Goal: Task Accomplishment & Management: Manage account settings

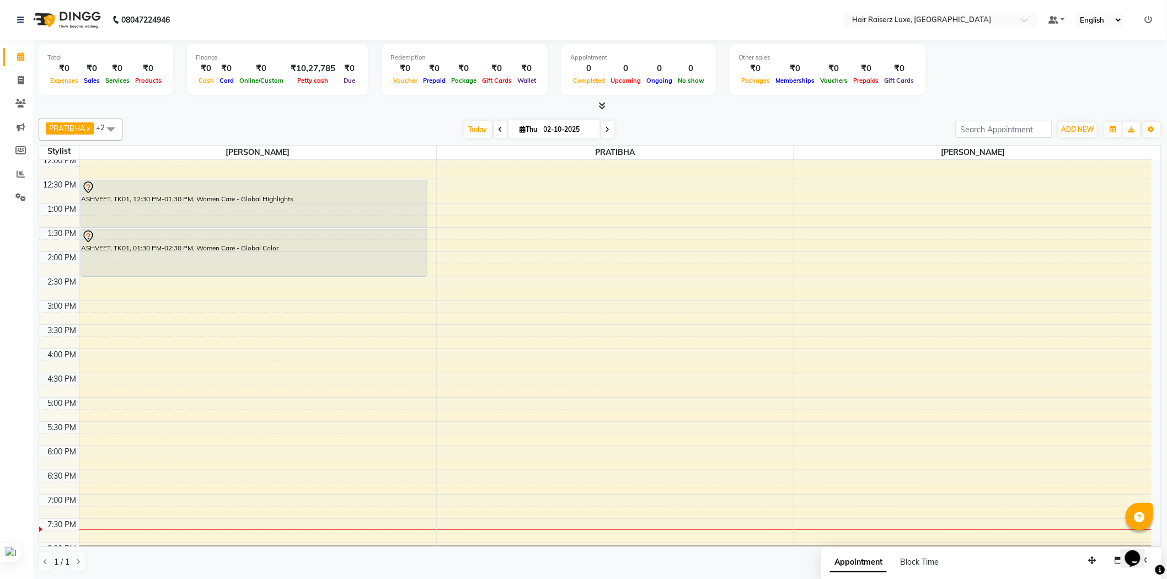
scroll to position [245, 0]
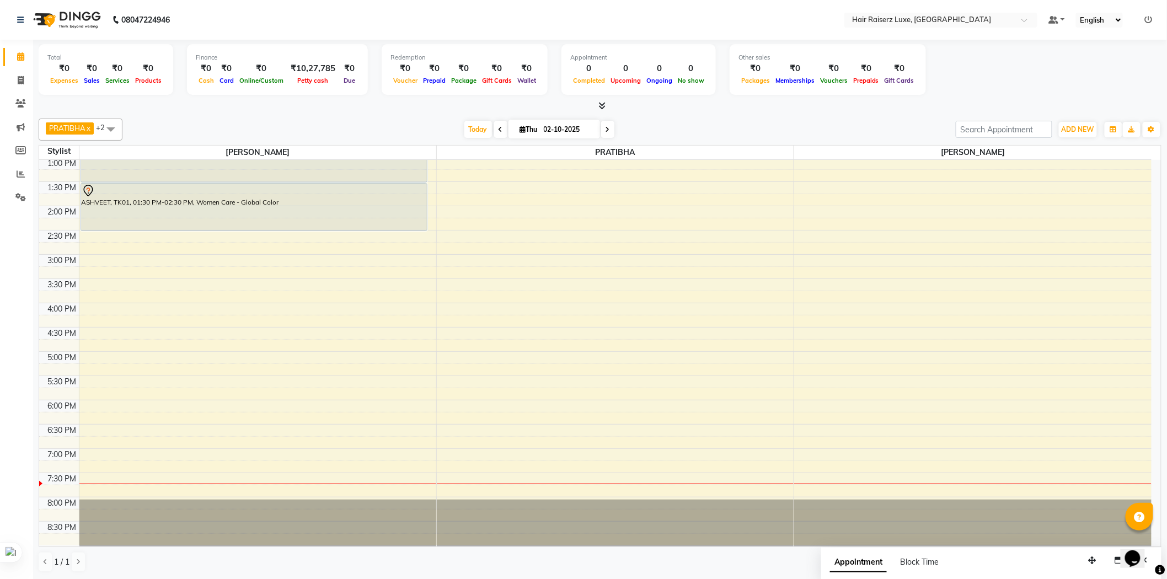
click at [839, 447] on div "8:00 AM 8:30 AM 9:00 AM 9:30 AM 10:00 AM 10:30 AM 11:00 AM 11:30 AM 12:00 PM 12…" at bounding box center [595, 230] width 1112 height 630
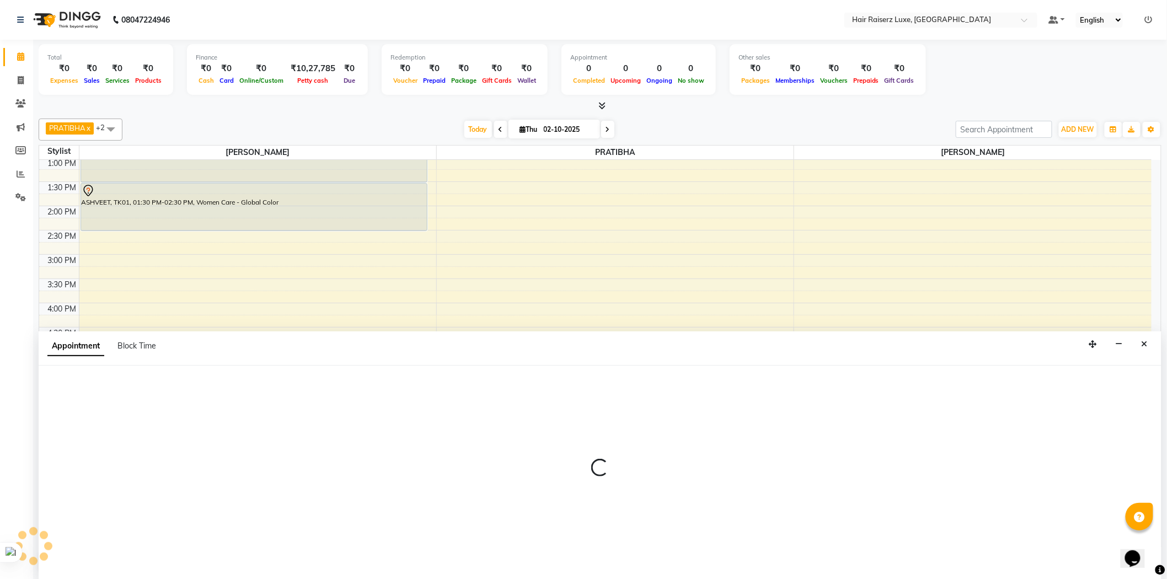
scroll to position [1, 0]
select select "84397"
select select "1125"
select select "tentative"
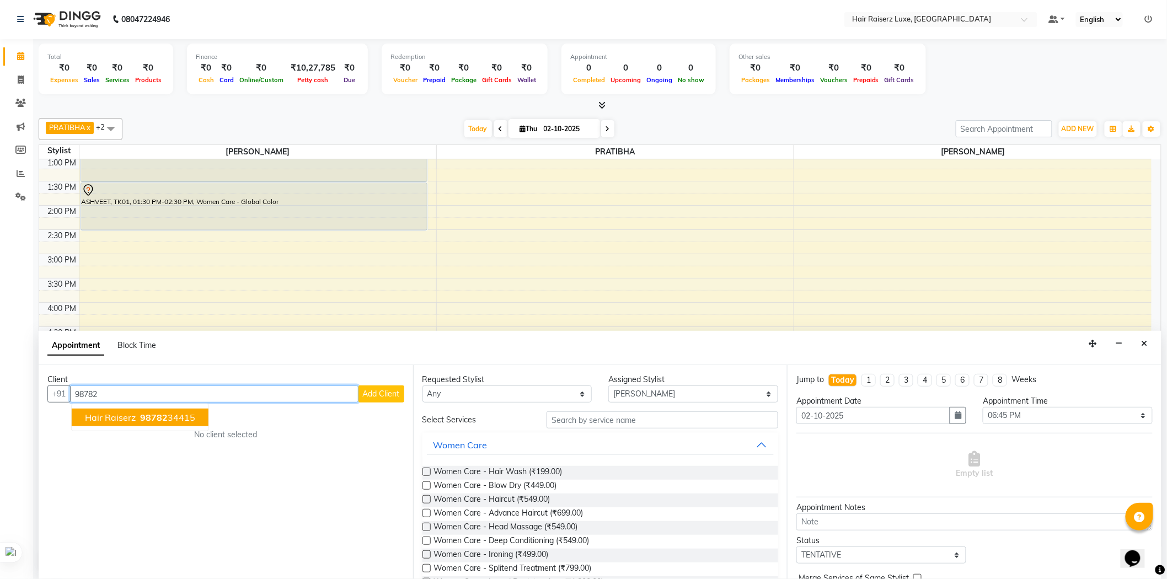
click at [168, 415] on ngb-highlight "98782 34415" at bounding box center [166, 417] width 57 height 11
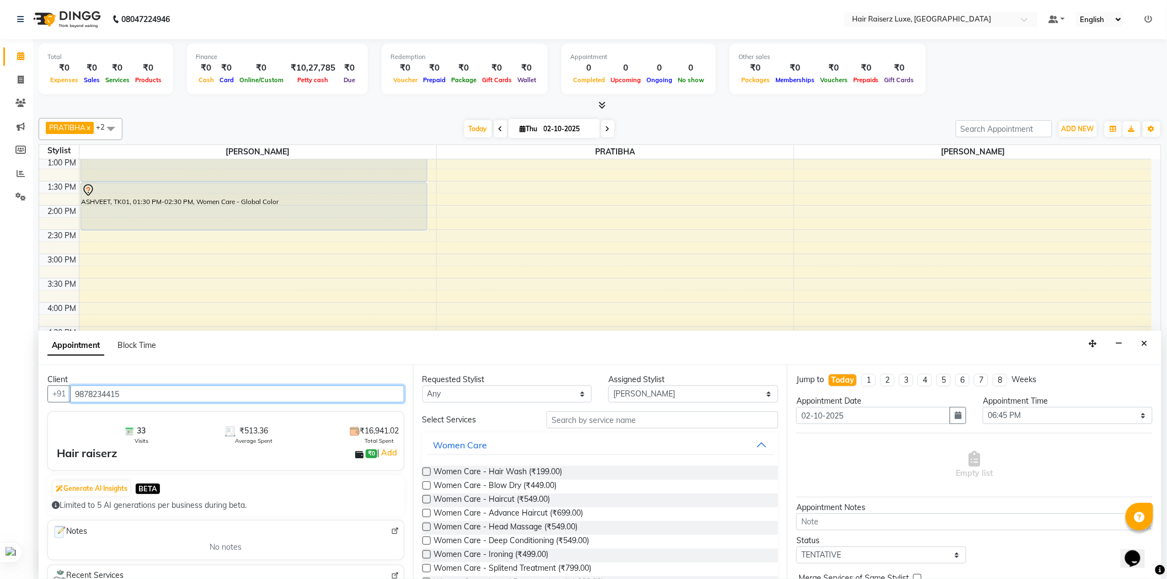
type input "9878234415"
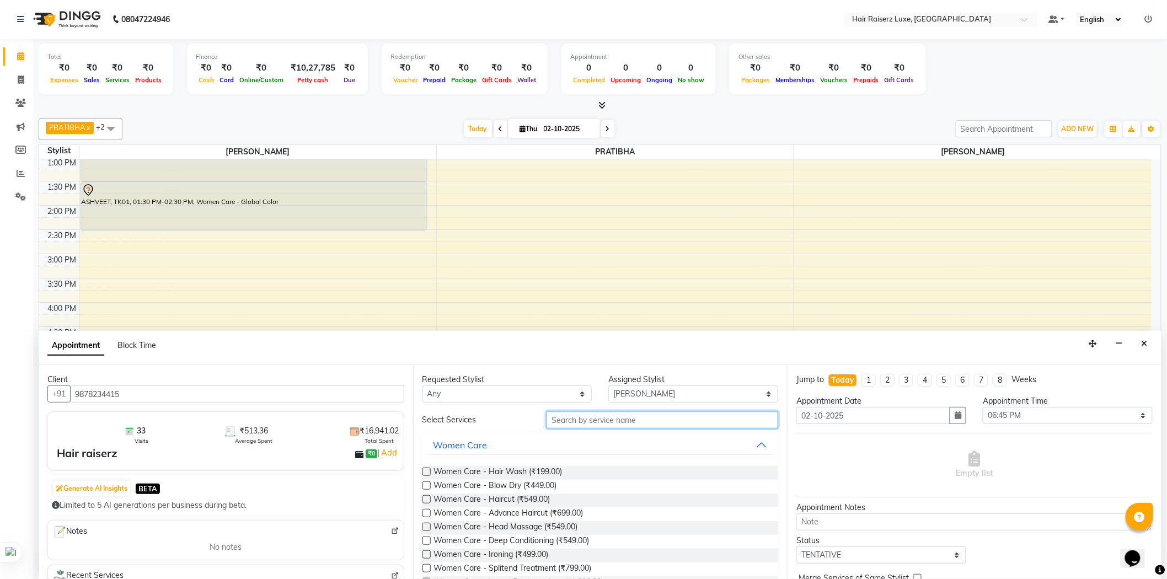
click at [658, 421] on input "text" at bounding box center [662, 419] width 232 height 17
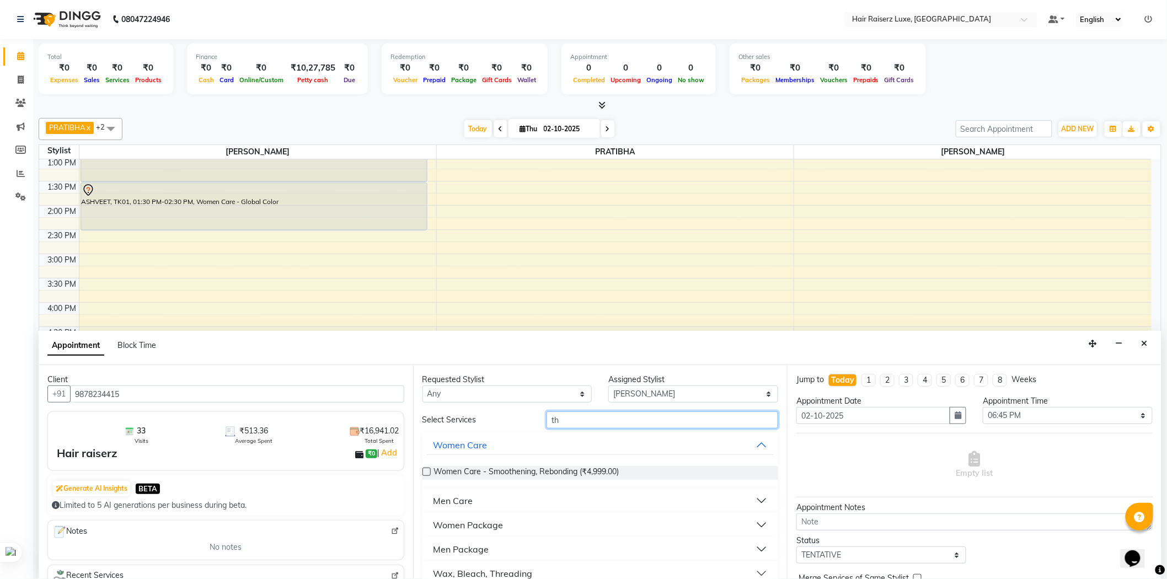
type input "th"
click at [459, 571] on div "Wax, Bleach, Threading" at bounding box center [482, 573] width 99 height 13
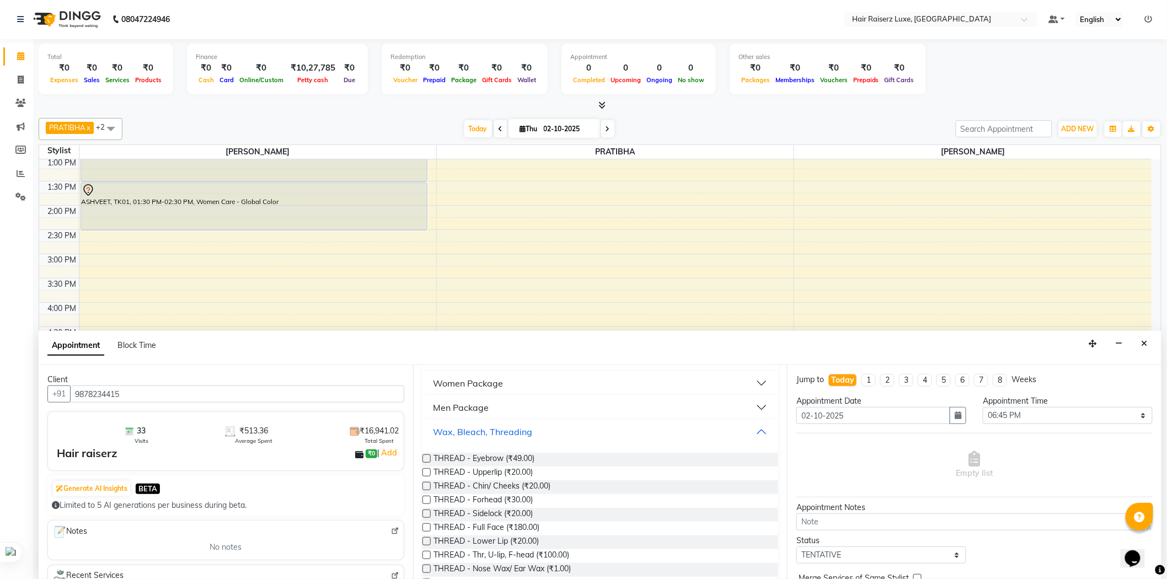
scroll to position [184, 0]
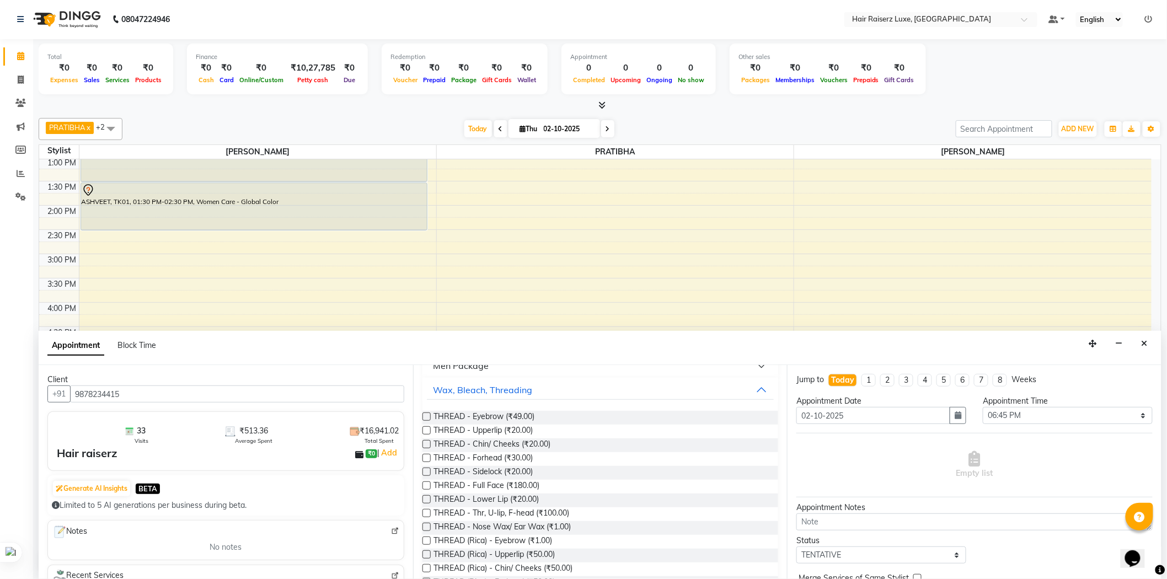
click at [426, 412] on label at bounding box center [426, 416] width 8 height 8
click at [426, 414] on input "checkbox" at bounding box center [425, 417] width 7 height 7
checkbox input "false"
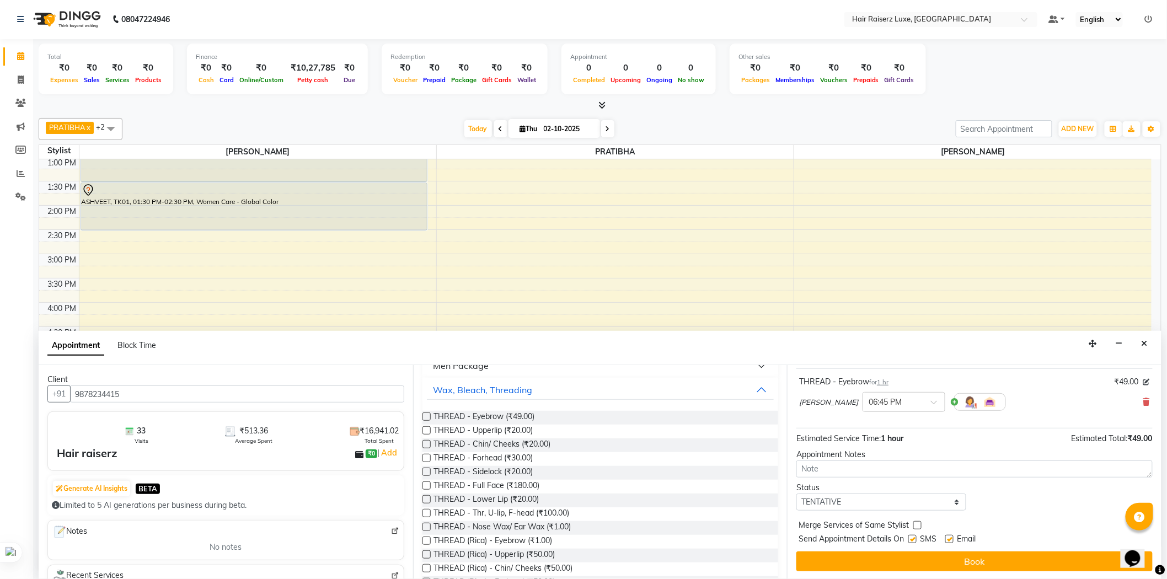
scroll to position [65, 0]
click at [915, 538] on label at bounding box center [912, 538] width 8 height 8
click at [915, 538] on input "checkbox" at bounding box center [911, 539] width 7 height 7
checkbox input "false"
click at [951, 538] on label at bounding box center [949, 538] width 8 height 8
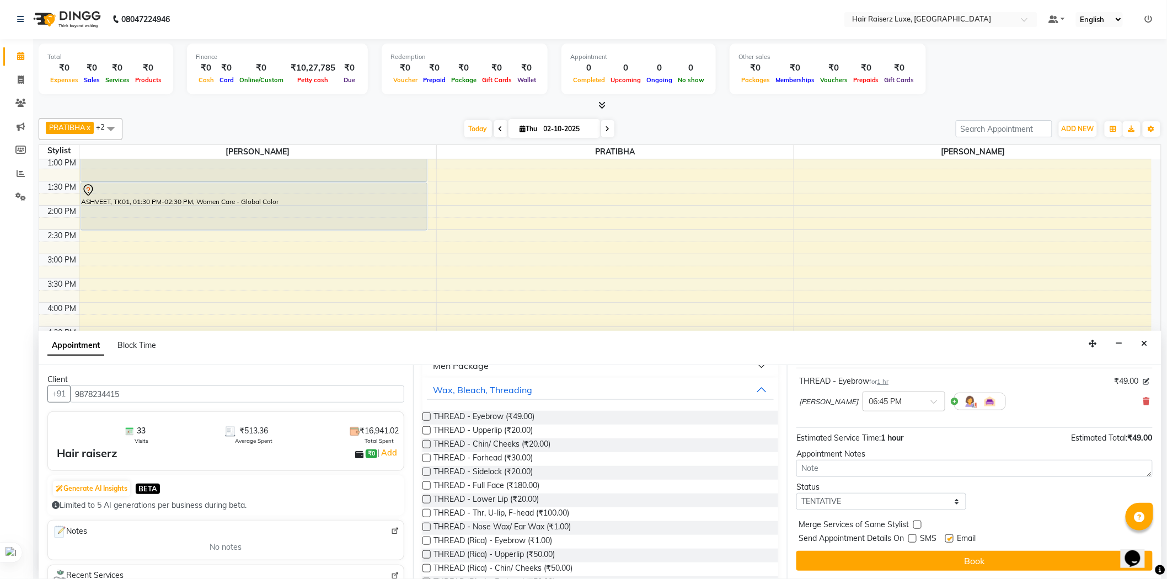
click at [951, 538] on input "checkbox" at bounding box center [948, 539] width 7 height 7
checkbox input "false"
click at [956, 557] on button "Book" at bounding box center [974, 561] width 356 height 20
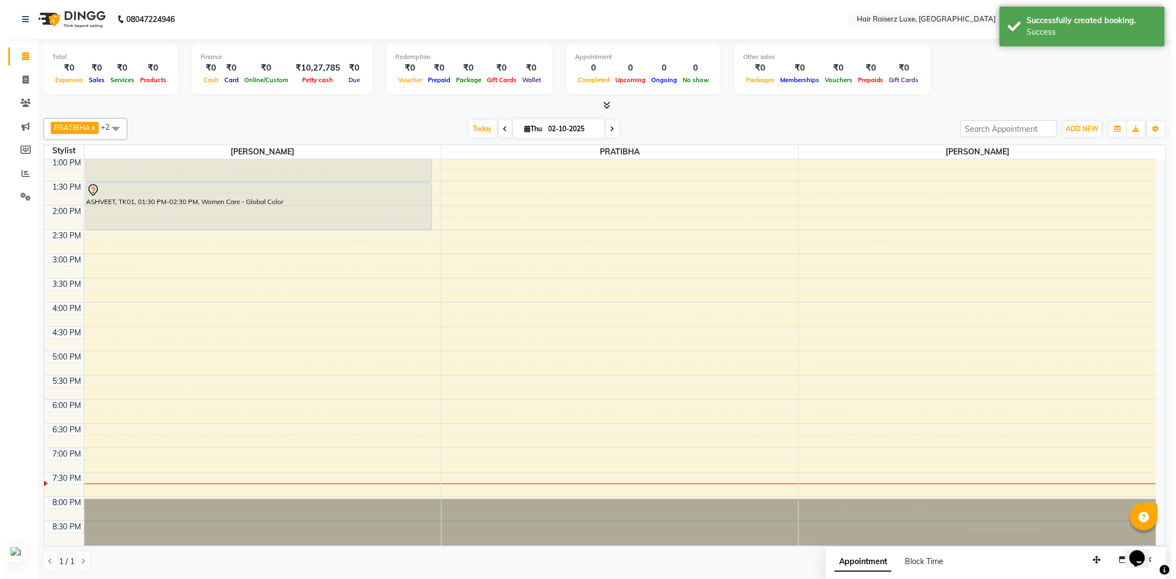
scroll to position [0, 0]
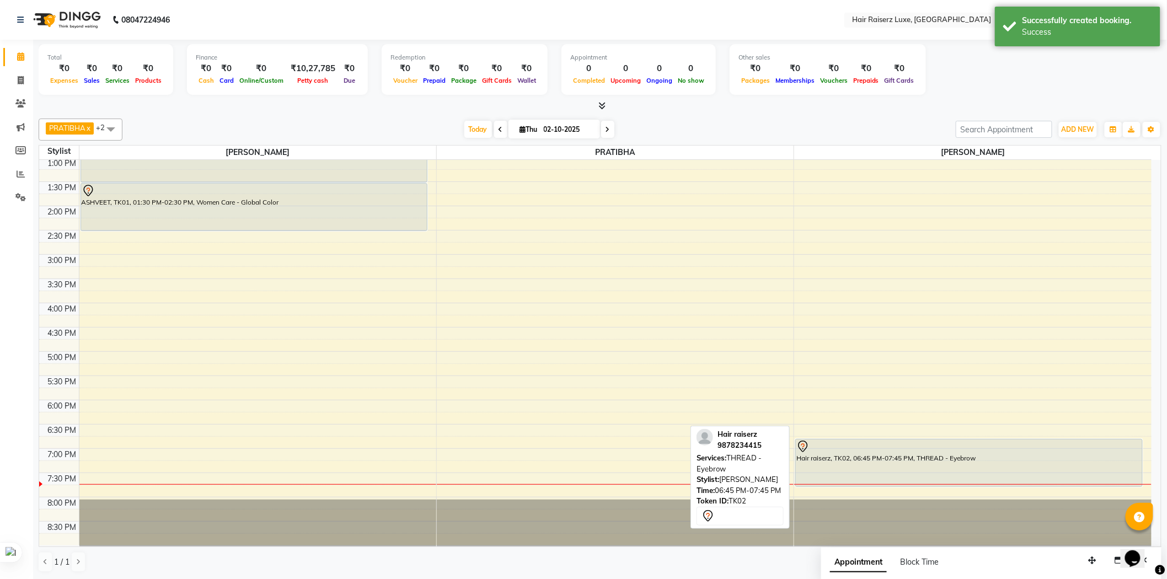
click at [939, 458] on div "Hair raiserz, TK02, 06:45 PM-07:45 PM, THREAD - Eyebrow" at bounding box center [969, 462] width 346 height 47
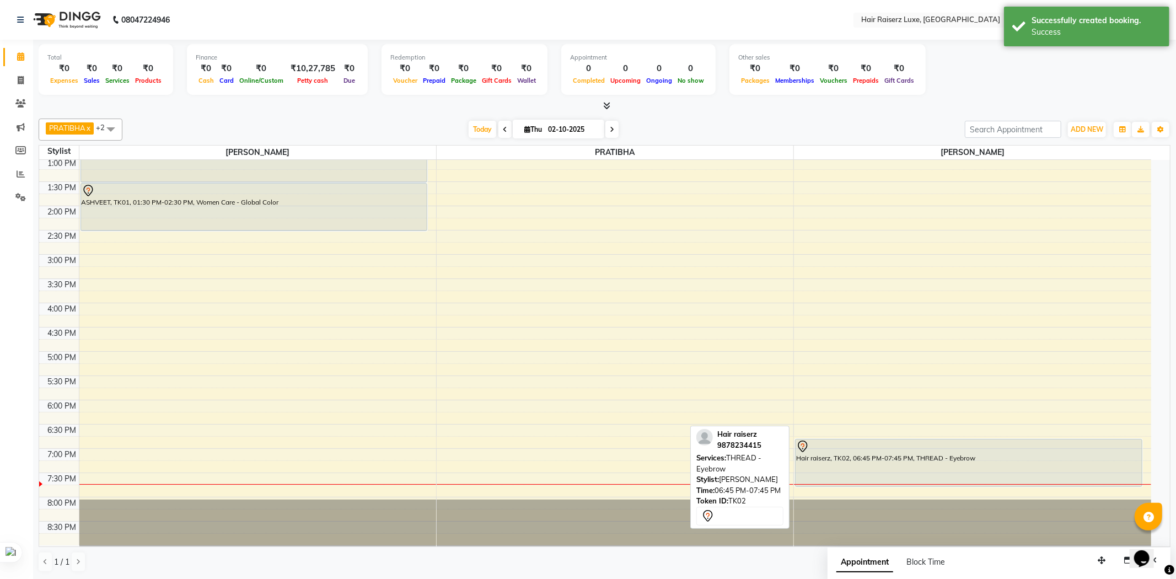
select select "7"
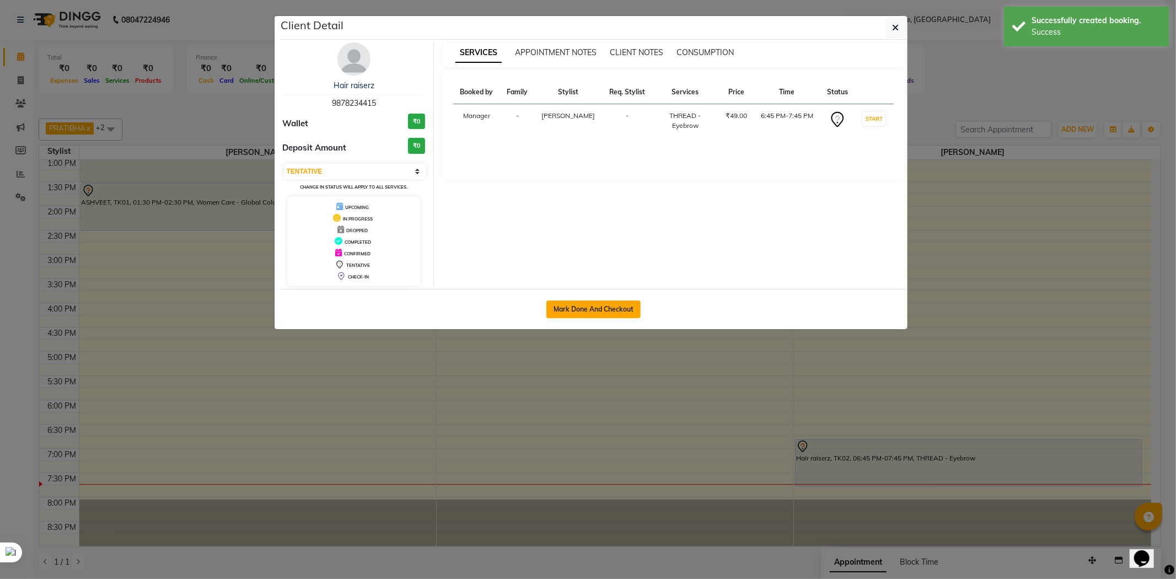
click at [577, 311] on button "Mark Done And Checkout" at bounding box center [593, 310] width 94 height 18
select select "service"
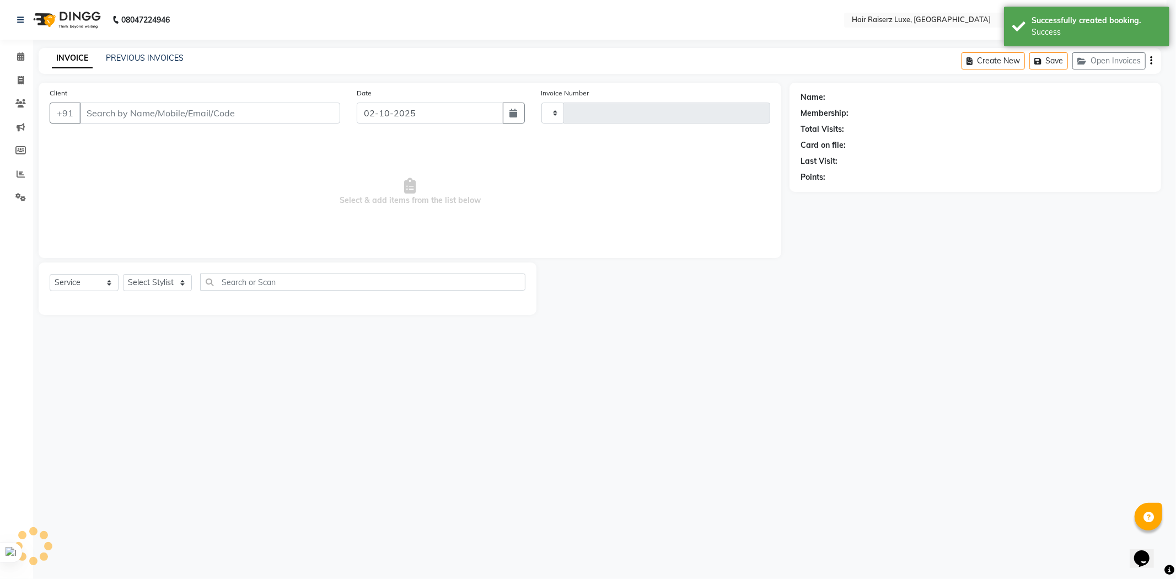
type input "1316"
select select "7418"
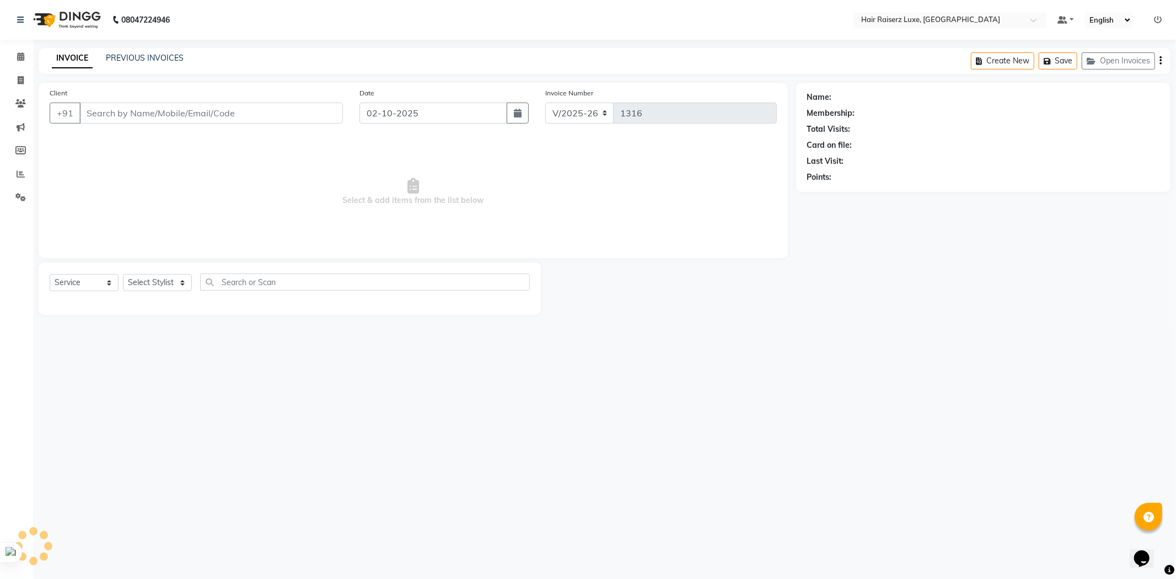
type input "9878234415"
select select "84397"
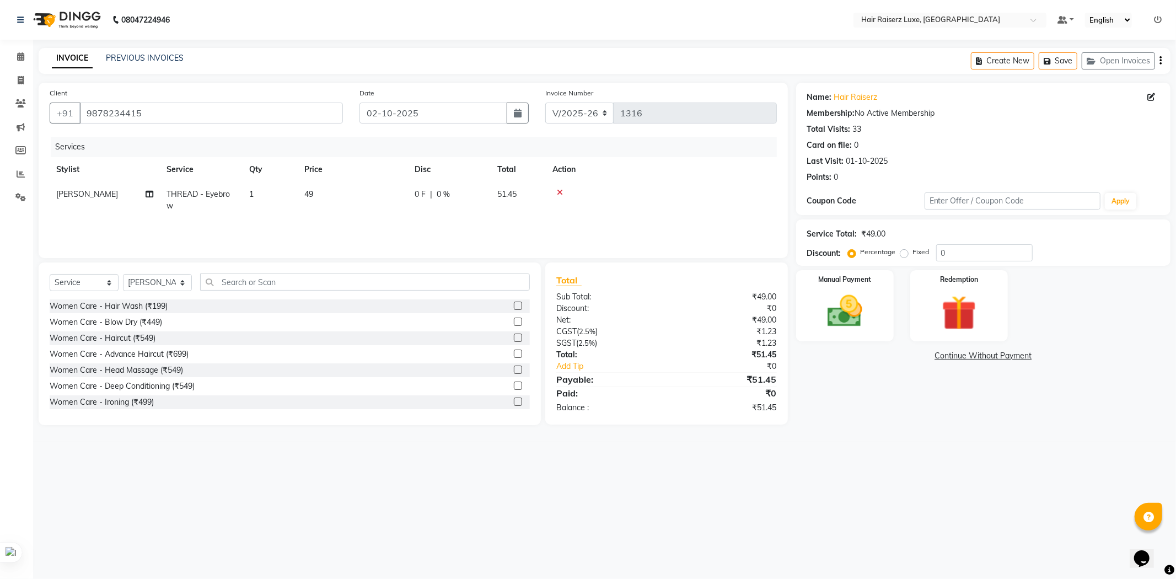
click at [913, 253] on label "Fixed" at bounding box center [921, 252] width 17 height 10
click at [903, 253] on input "Fixed" at bounding box center [907, 252] width 8 height 8
radio input "true"
click at [941, 254] on input "0" at bounding box center [984, 252] width 97 height 17
type input "1.450"
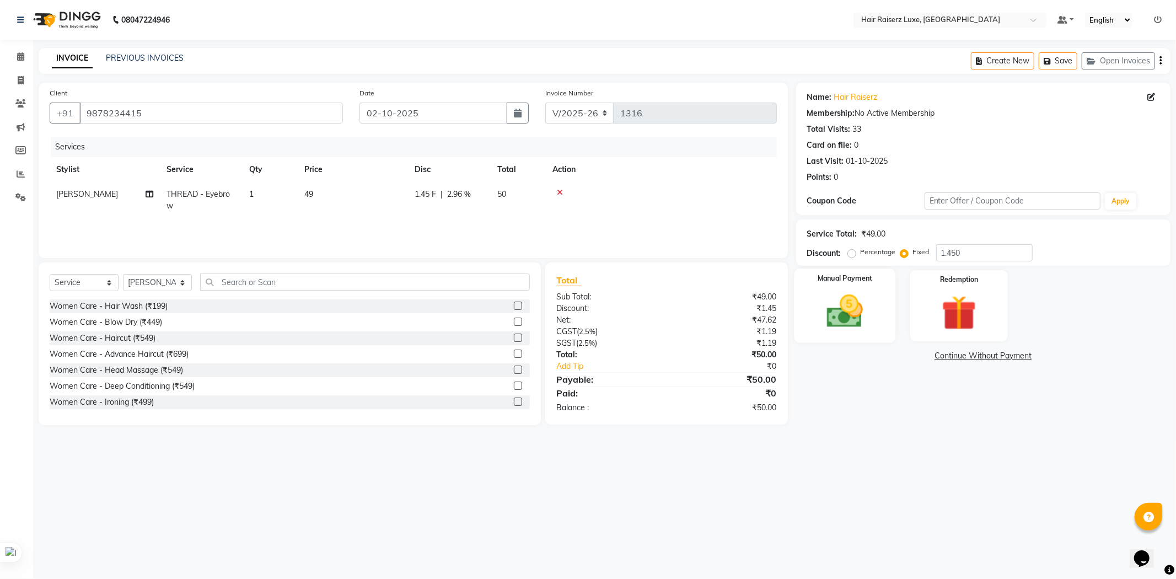
click at [875, 305] on div "Manual Payment" at bounding box center [844, 306] width 101 height 74
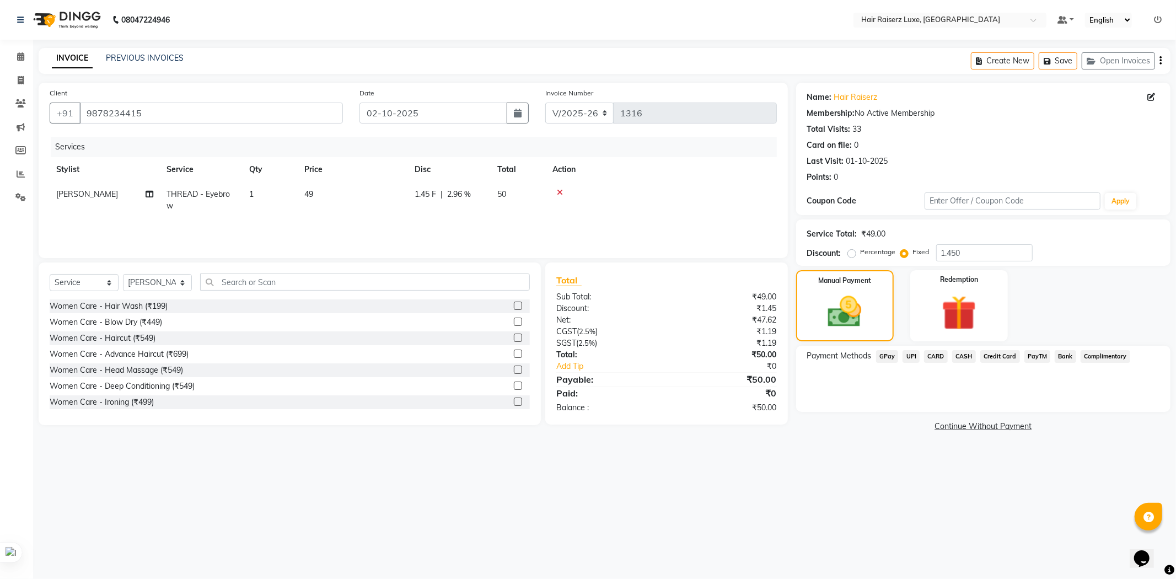
click at [963, 353] on span "CASH" at bounding box center [964, 356] width 24 height 13
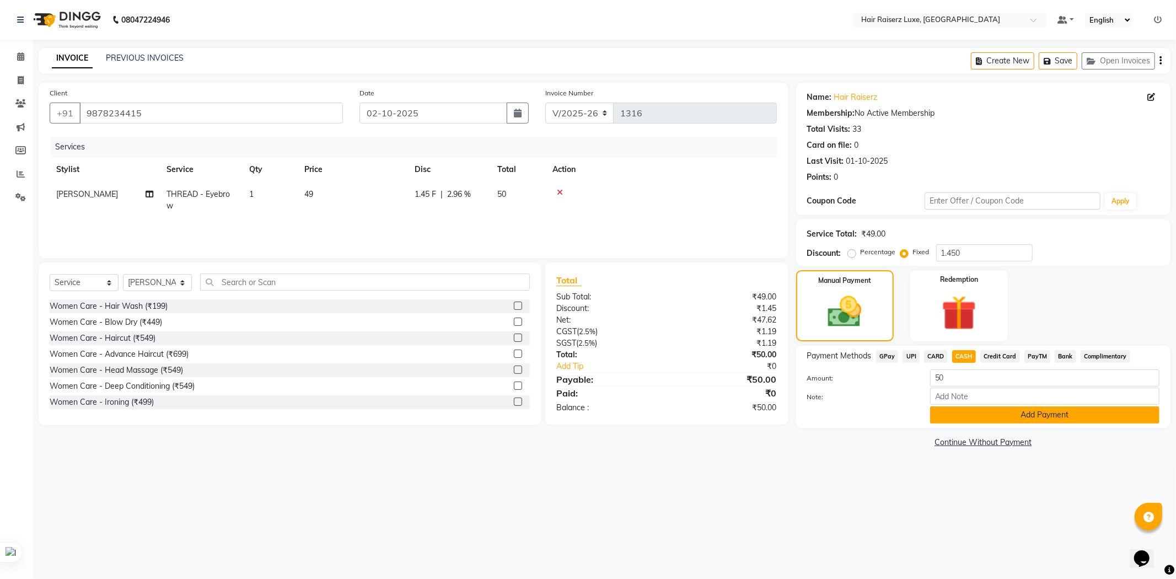
click at [997, 416] on button "Add Payment" at bounding box center [1044, 414] width 229 height 17
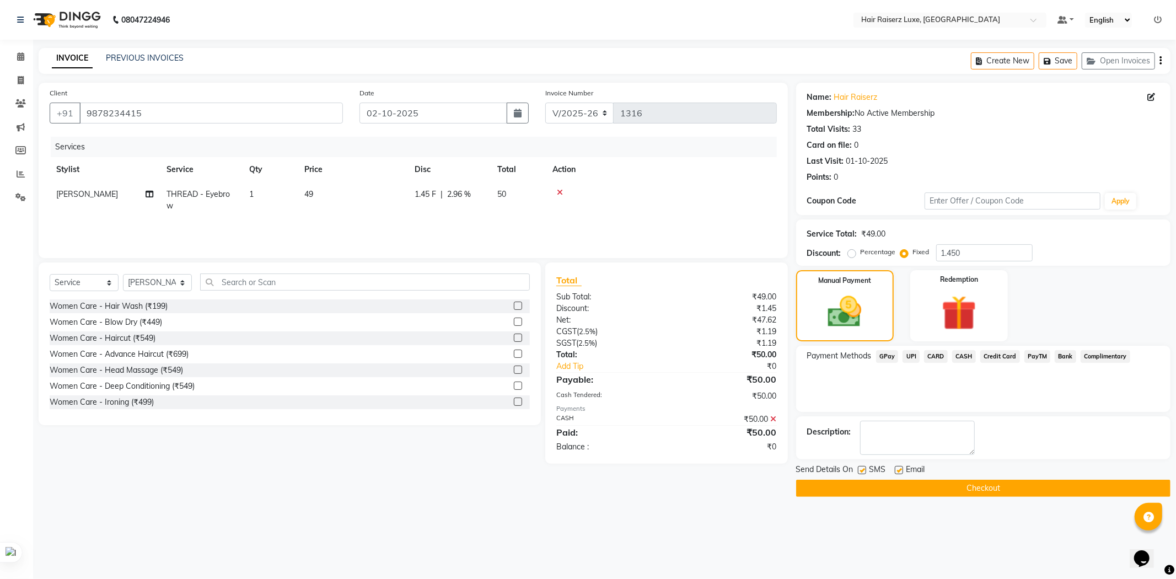
click at [899, 466] on label at bounding box center [899, 470] width 8 height 8
click at [899, 467] on input "checkbox" at bounding box center [898, 470] width 7 height 7
checkbox input "false"
click at [923, 490] on button "Checkout" at bounding box center [983, 488] width 374 height 17
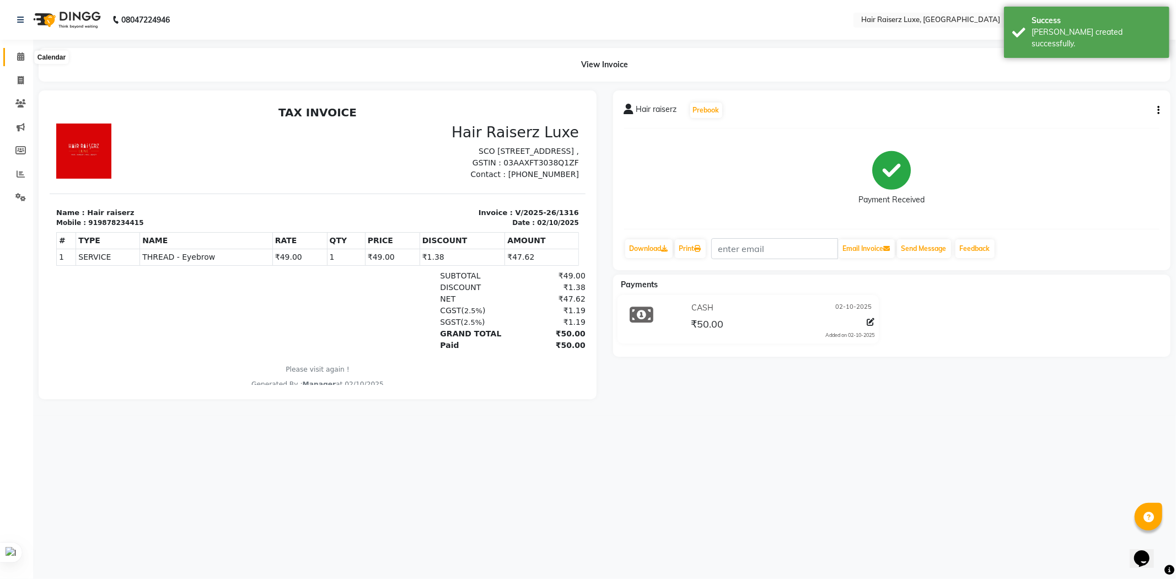
click at [26, 53] on span at bounding box center [20, 57] width 19 height 13
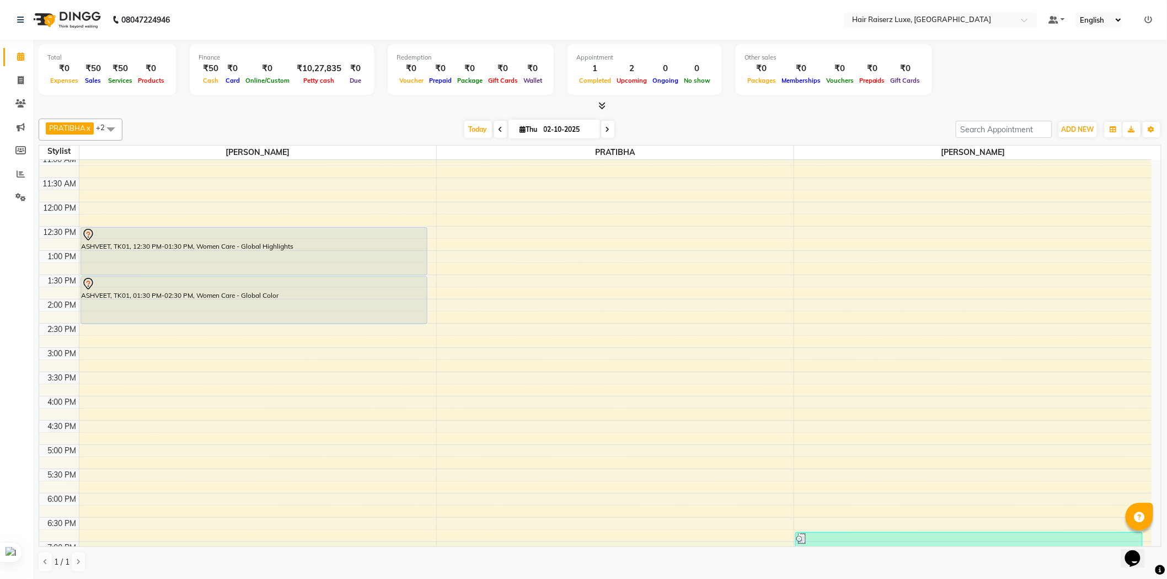
scroll to position [246, 0]
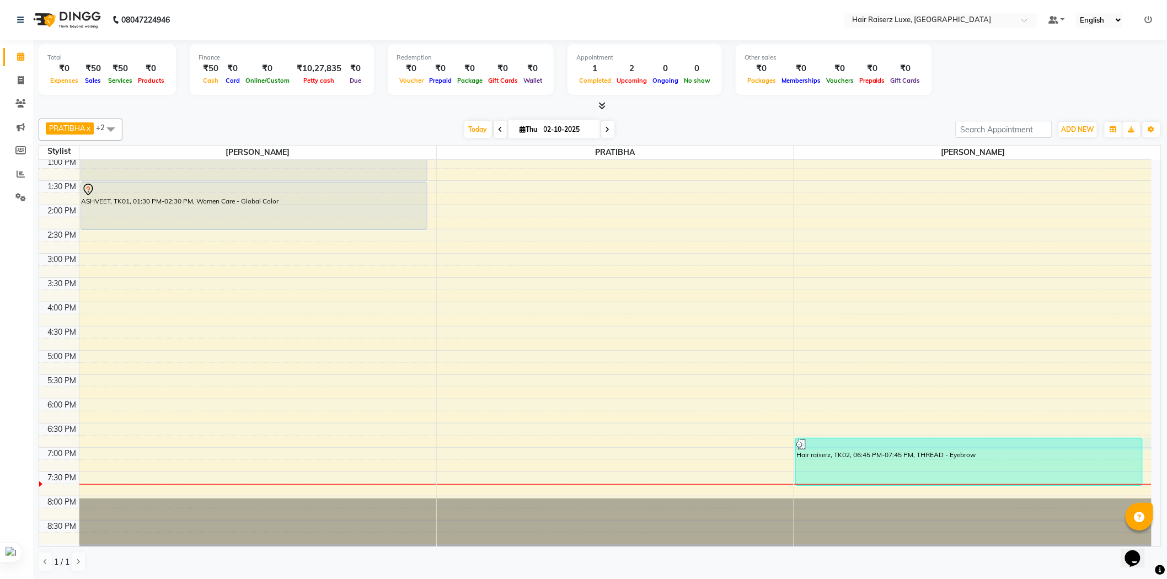
click at [1147, 445] on div "8:00 AM 8:30 AM 9:00 AM 9:30 AM 10:00 AM 10:30 AM 11:00 AM 11:30 AM 12:00 PM 12…" at bounding box center [595, 229] width 1112 height 630
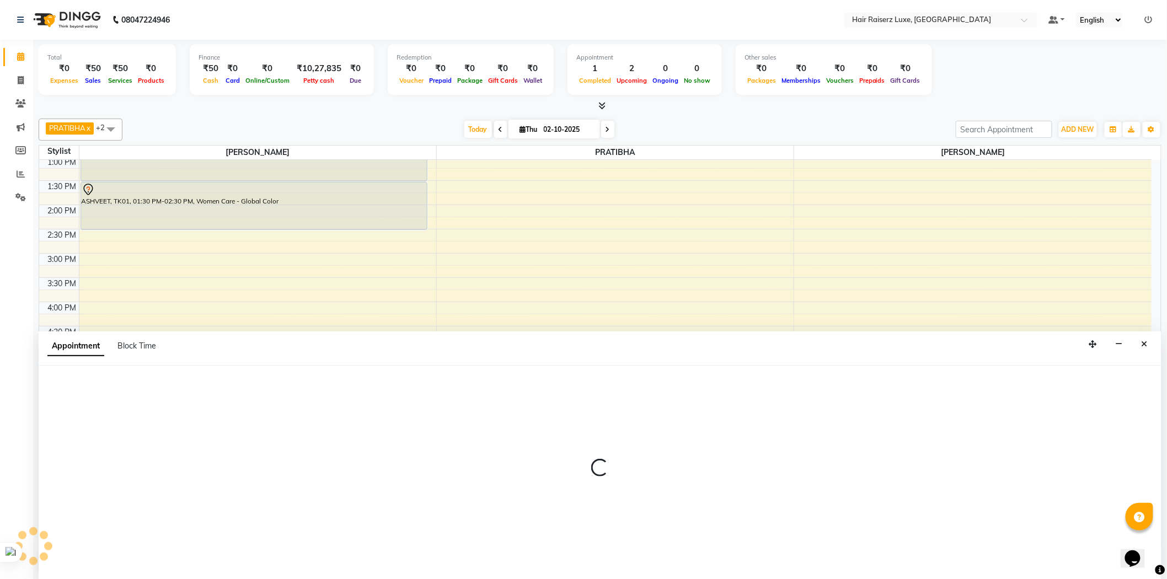
scroll to position [1, 0]
select select "84397"
select select "1125"
select select "tentative"
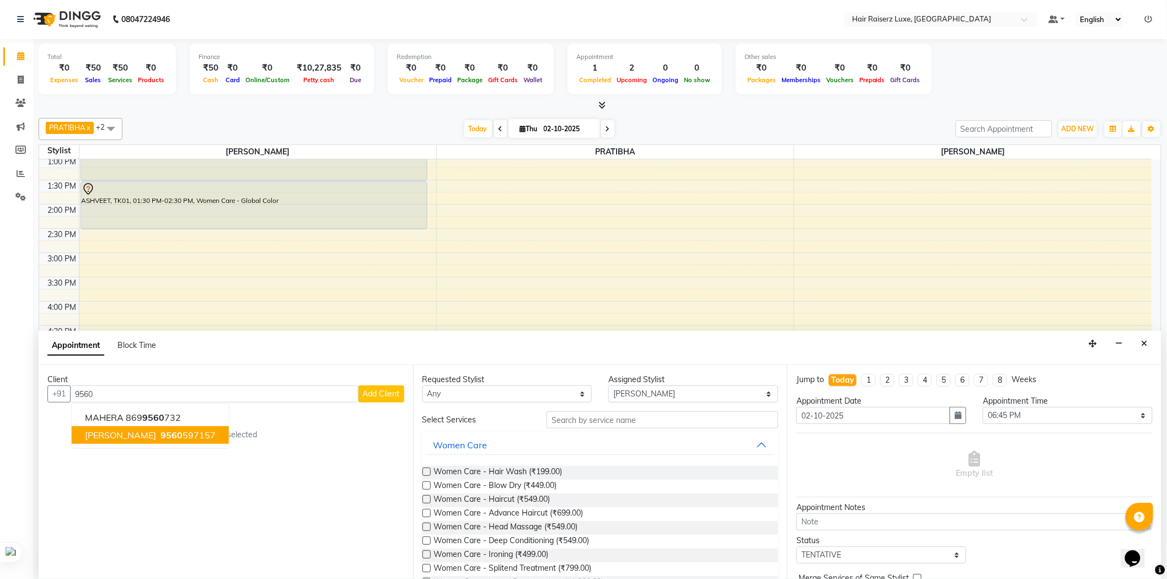
click at [109, 431] on span "[PERSON_NAME]" at bounding box center [120, 435] width 71 height 11
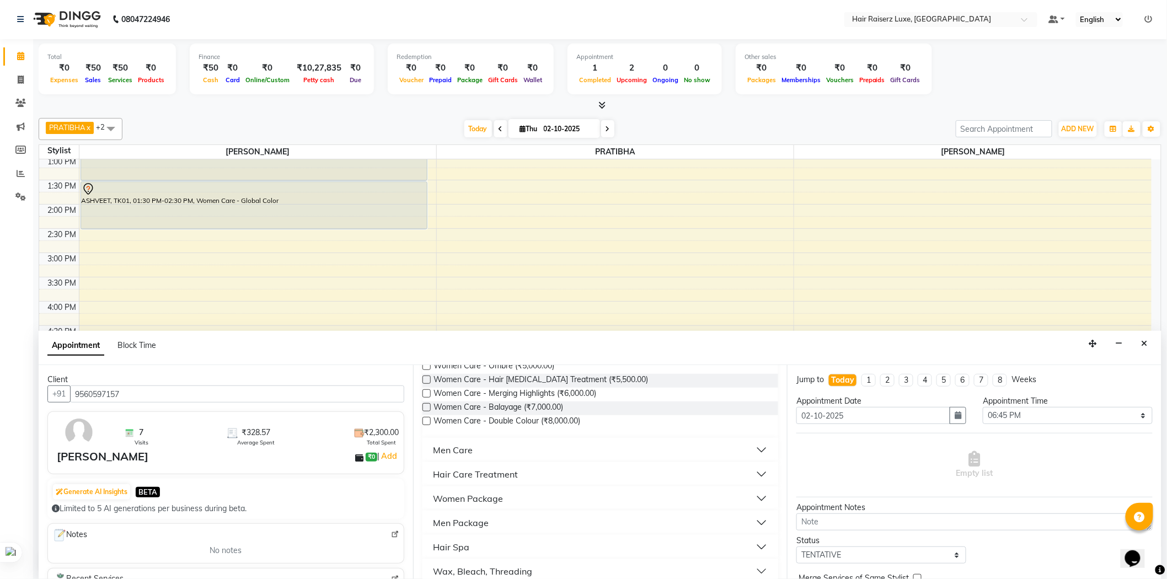
scroll to position [428, 0]
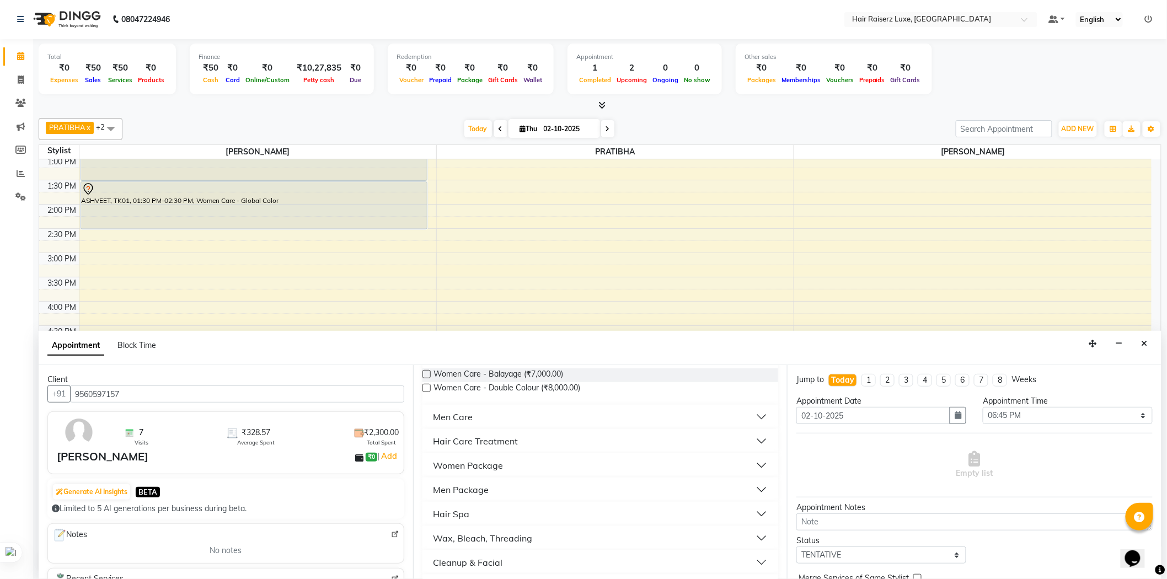
type input "9560597157"
click at [459, 410] on div "Men Care" at bounding box center [453, 416] width 40 height 13
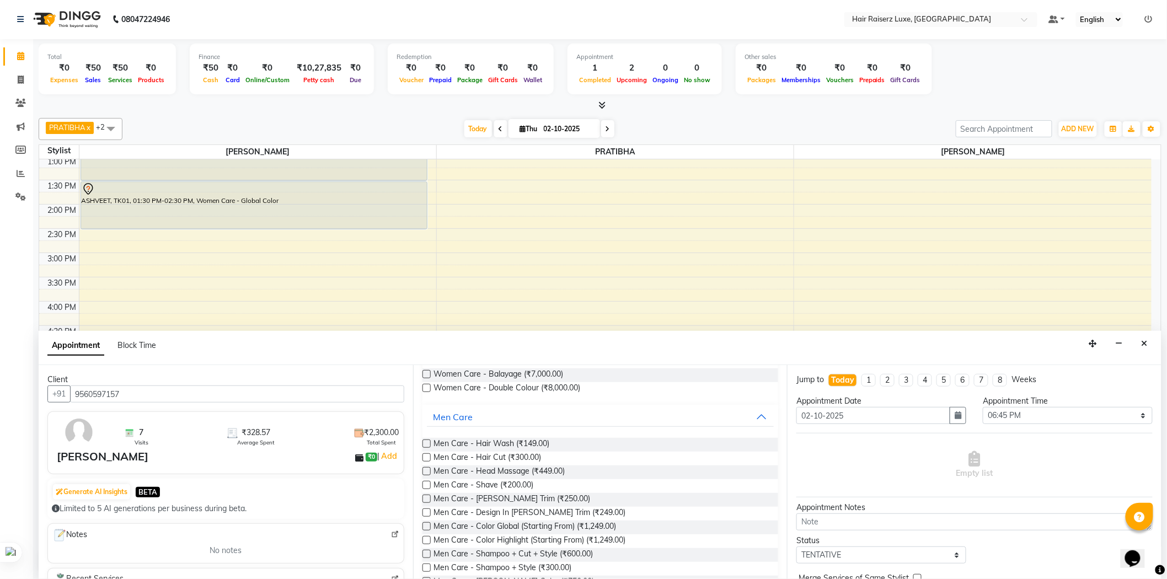
click at [427, 456] on label at bounding box center [426, 457] width 8 height 8
click at [427, 456] on input "checkbox" at bounding box center [425, 458] width 7 height 7
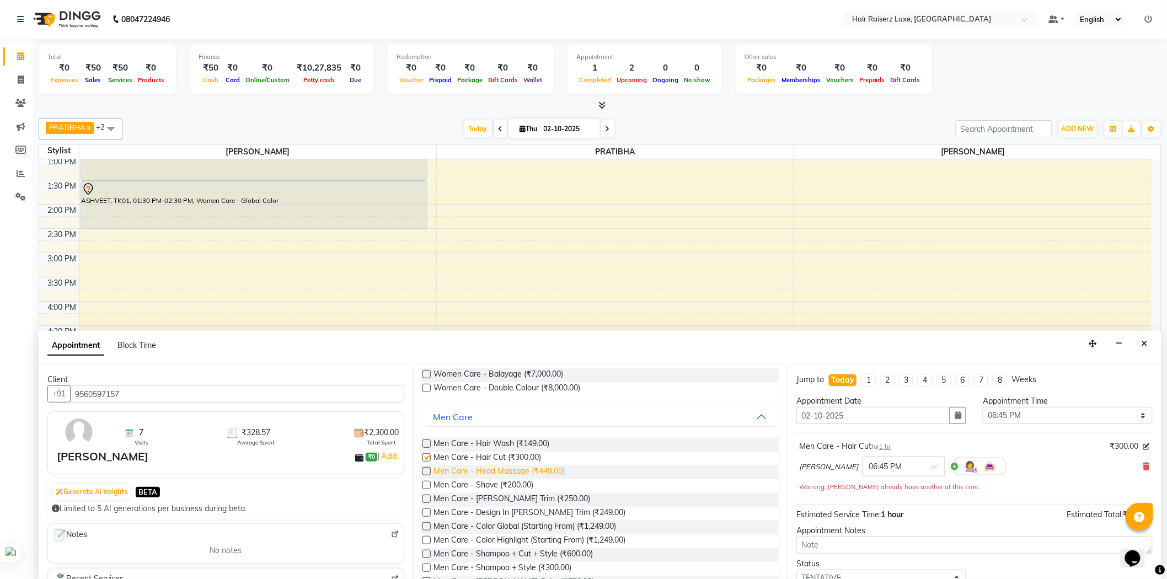
checkbox input "false"
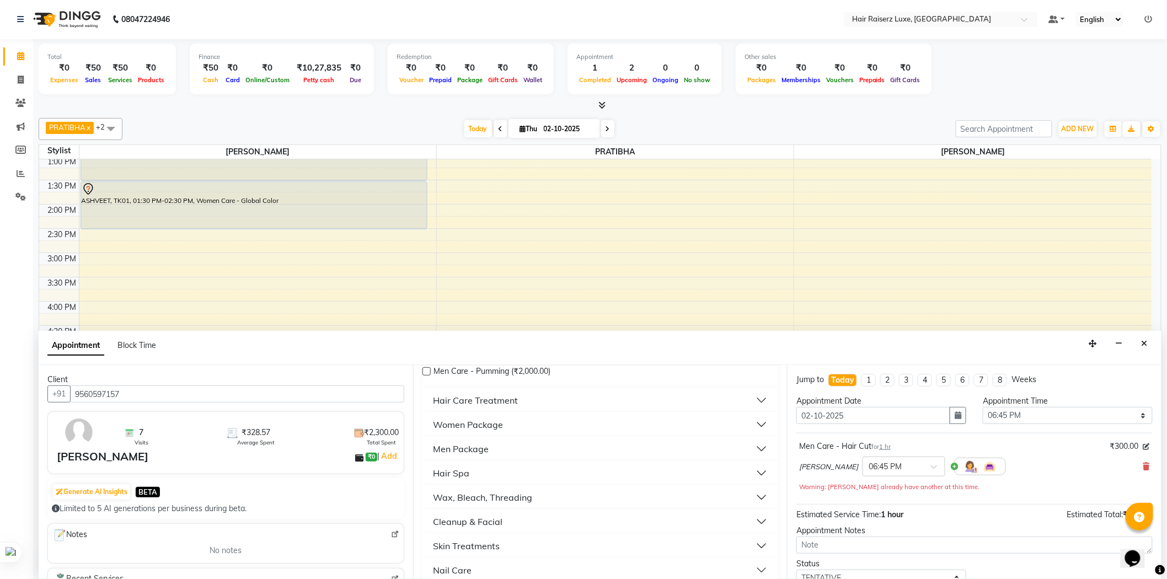
scroll to position [796, 0]
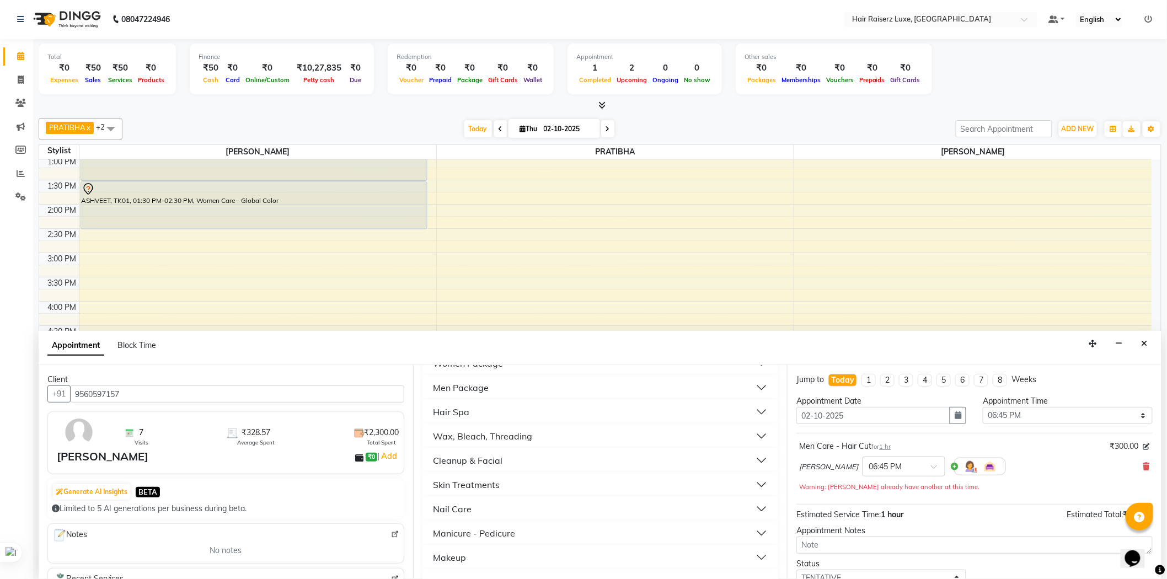
click at [470, 439] on div "Wax, Bleach, Threading" at bounding box center [482, 436] width 99 height 13
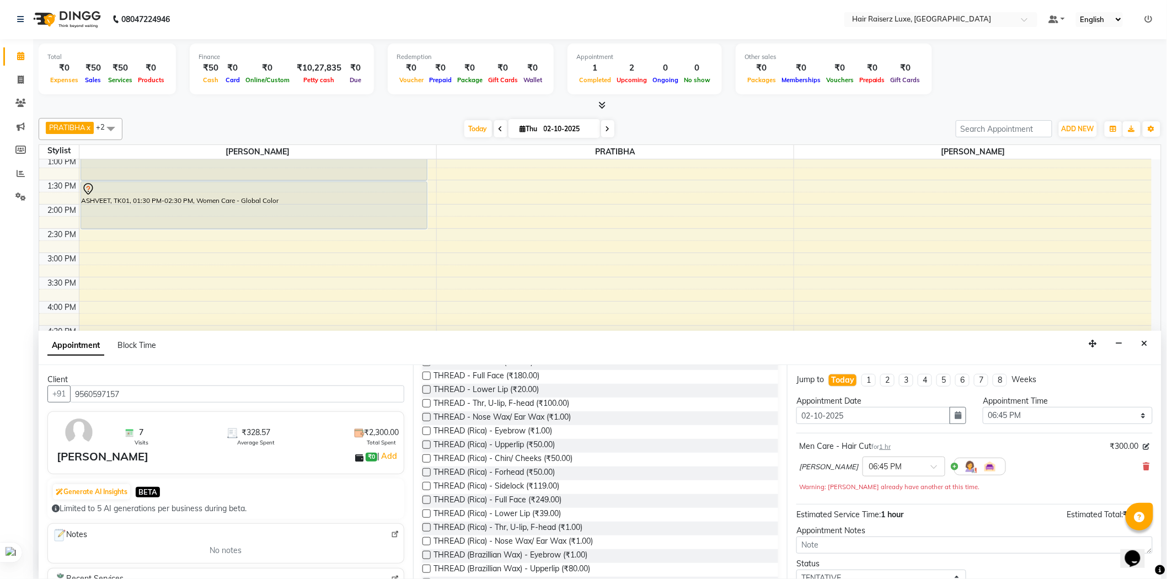
scroll to position [1593, 0]
click at [427, 519] on label at bounding box center [426, 521] width 8 height 8
click at [427, 519] on input "checkbox" at bounding box center [425, 522] width 7 height 7
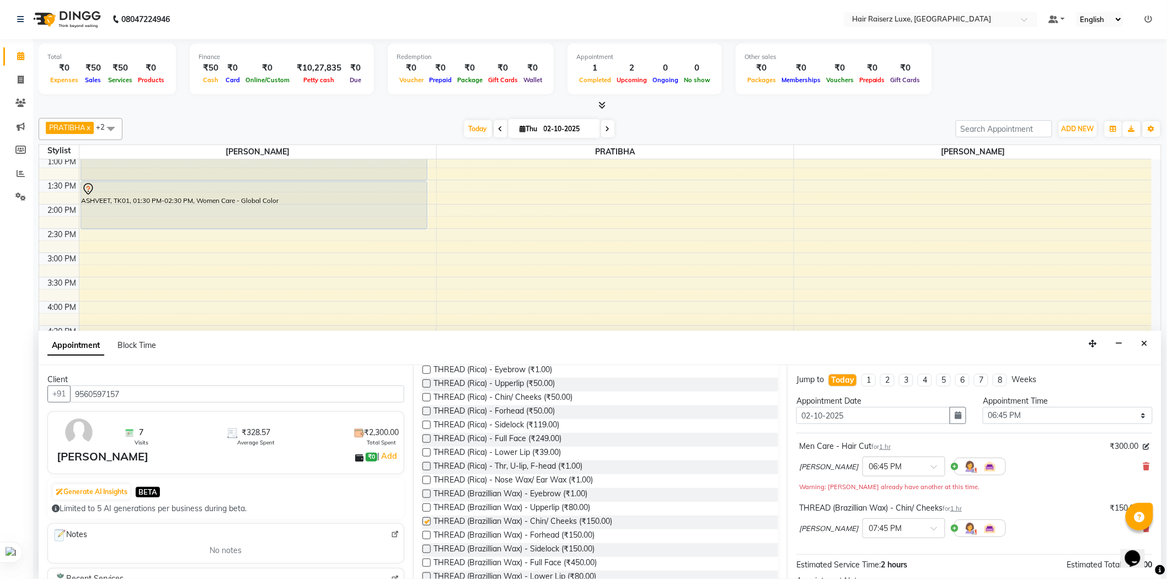
checkbox input "false"
click at [931, 528] on span at bounding box center [938, 532] width 14 height 12
click at [902, 570] on span "(Booked)" at bounding box center [917, 575] width 31 height 10
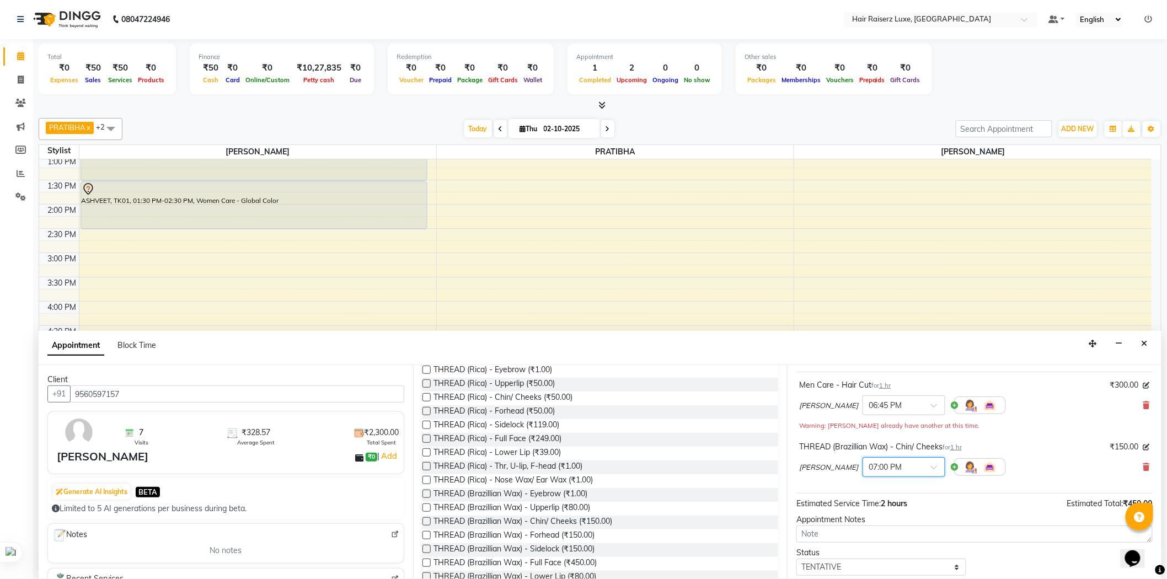
scroll to position [122, 0]
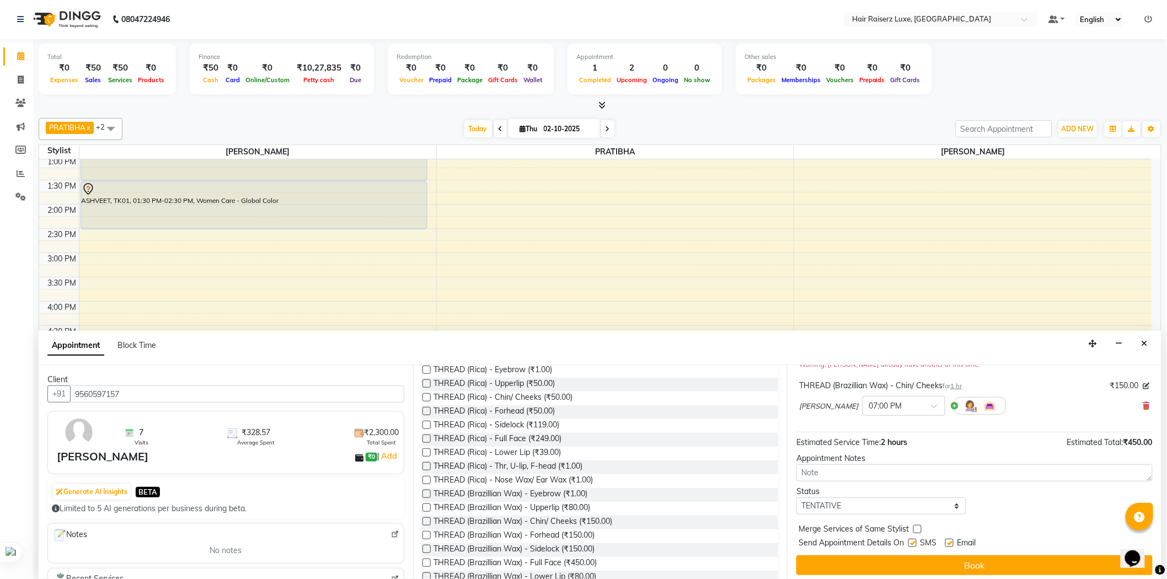
click at [912, 542] on label at bounding box center [912, 543] width 8 height 8
click at [912, 542] on input "checkbox" at bounding box center [911, 543] width 7 height 7
checkbox input "false"
click at [950, 542] on label at bounding box center [949, 543] width 8 height 8
click at [950, 542] on input "checkbox" at bounding box center [948, 543] width 7 height 7
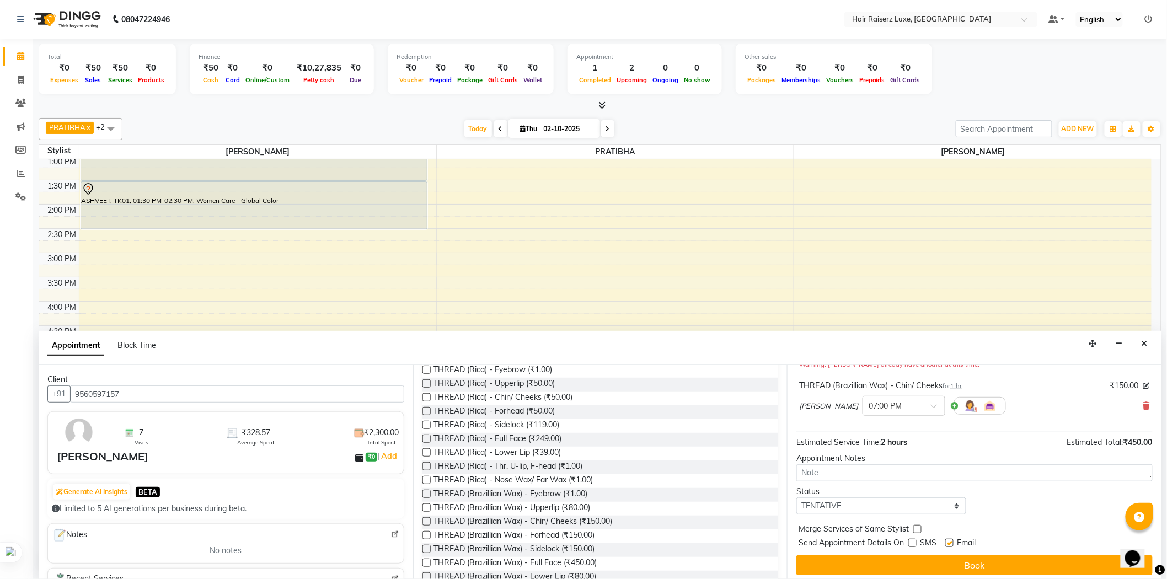
checkbox input "false"
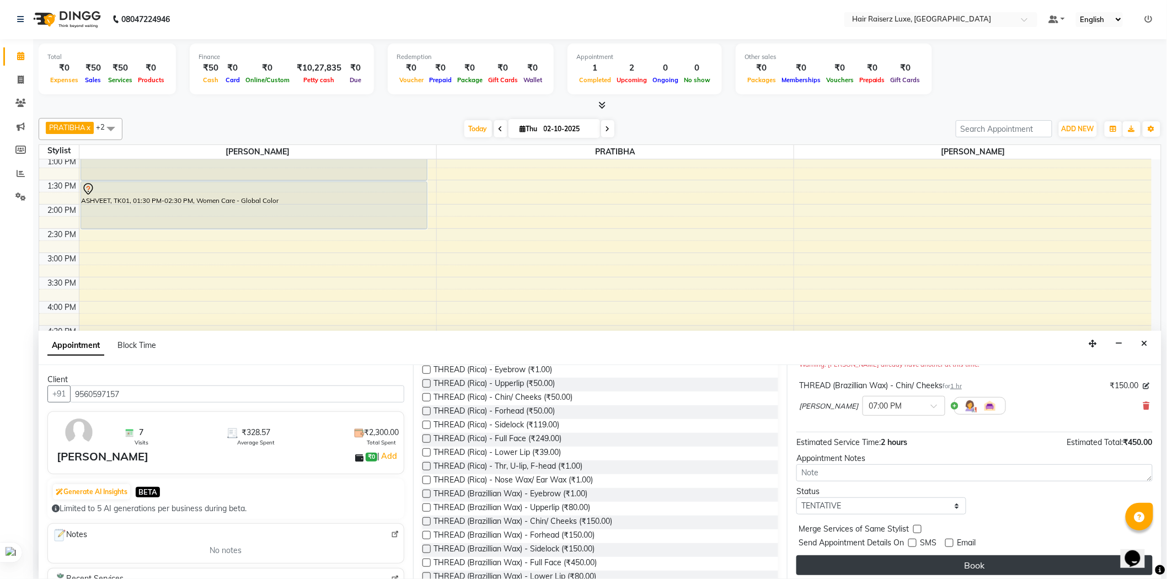
click at [951, 562] on button "Book" at bounding box center [974, 565] width 356 height 20
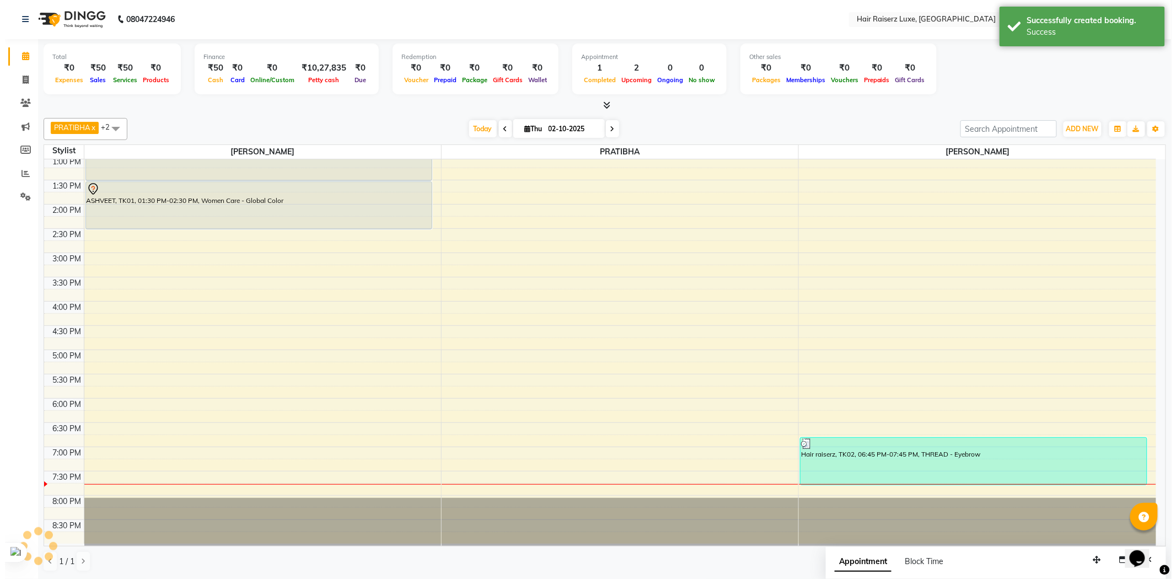
scroll to position [0, 0]
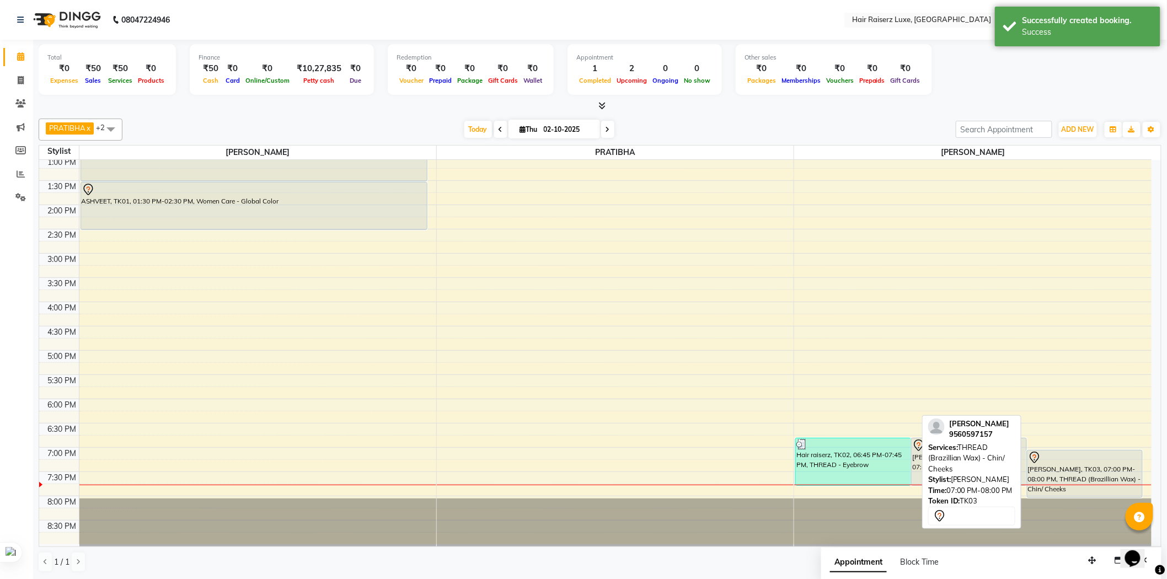
click at [1089, 476] on div "[PERSON_NAME], TK03, 07:00 PM-08:00 PM, THREAD (Brazillian Wax) - Chin/ Cheeks" at bounding box center [1084, 474] width 115 height 47
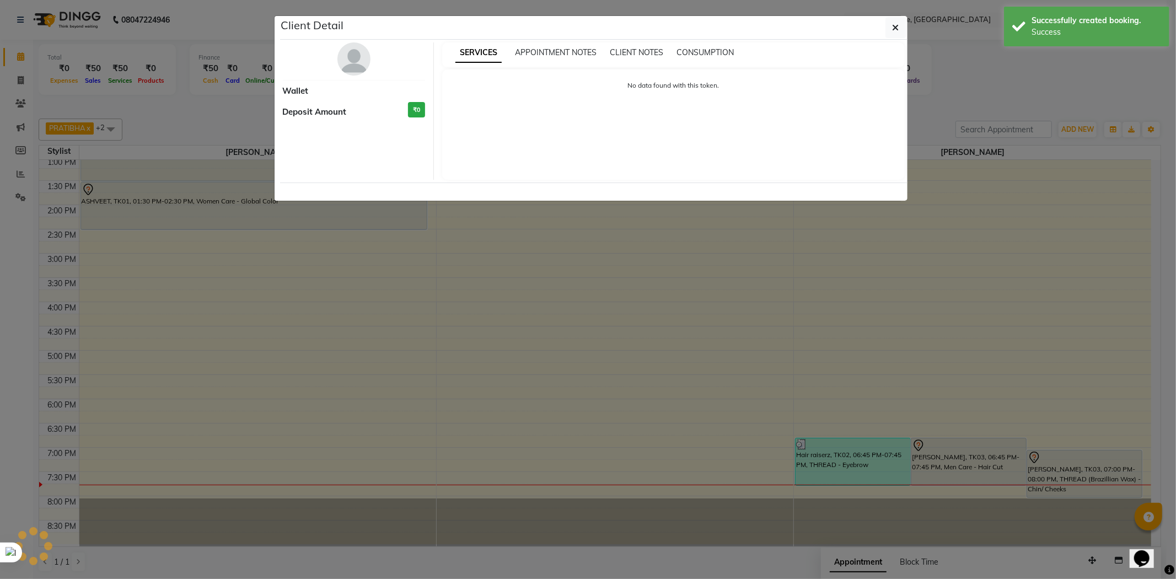
select select "7"
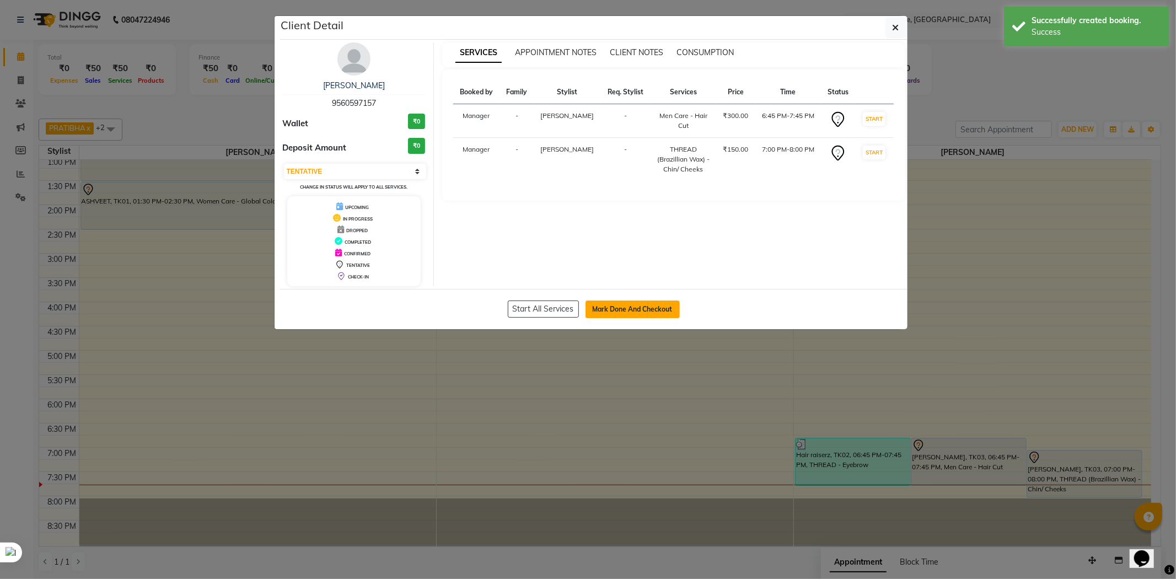
click at [640, 312] on button "Mark Done And Checkout" at bounding box center [633, 310] width 94 height 18
select select "service"
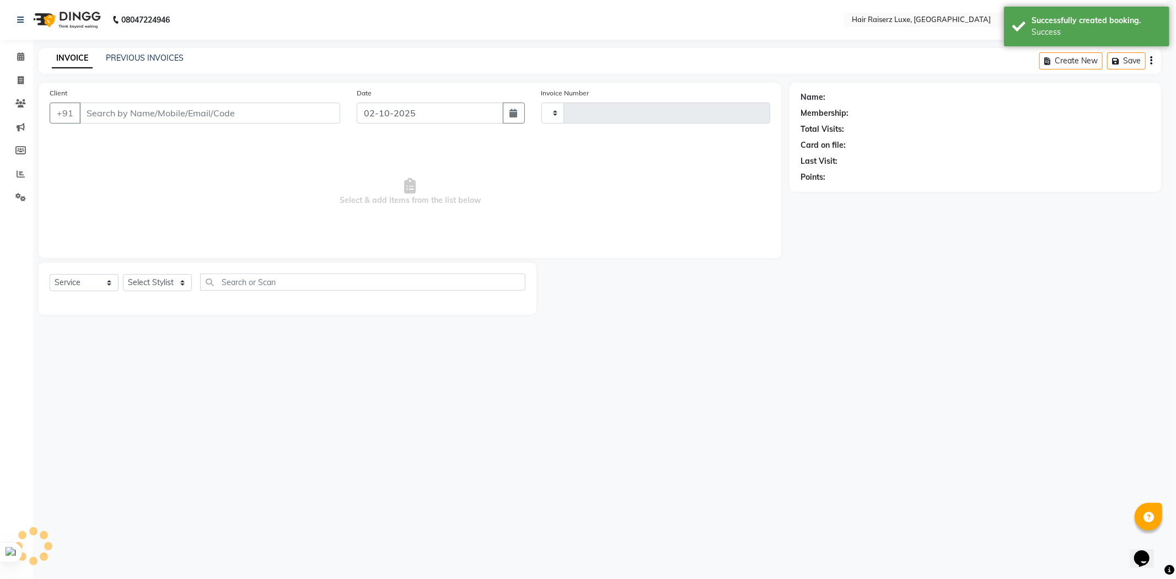
type input "1317"
select select "7418"
type input "9560597157"
select select "84397"
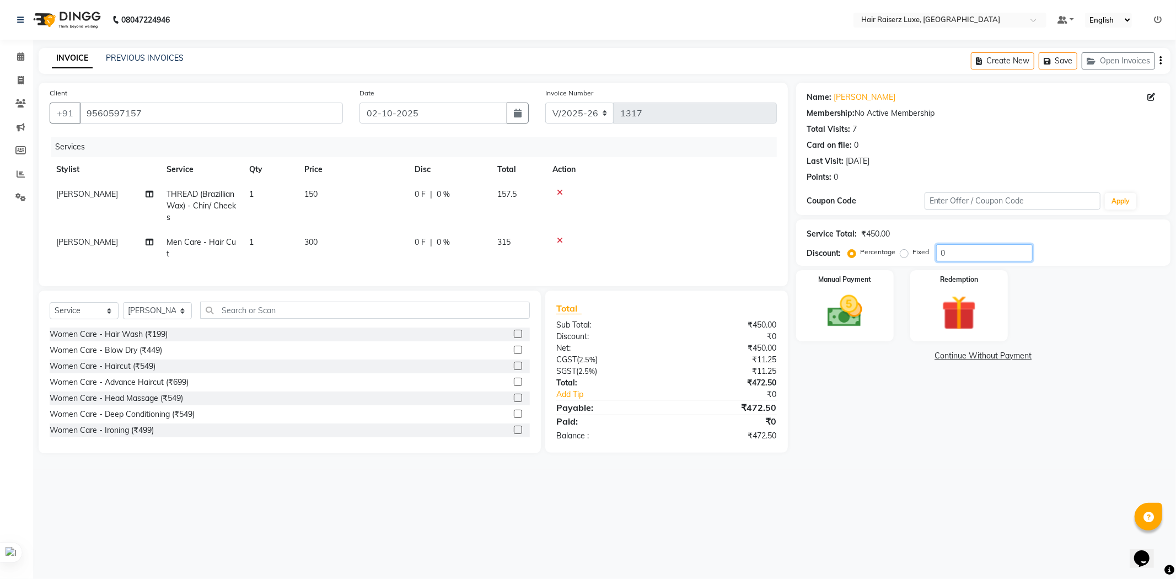
click at [956, 250] on input "0" at bounding box center [984, 252] width 97 height 17
click at [913, 254] on label "Fixed" at bounding box center [921, 252] width 17 height 10
click at [903, 254] on input "Fixed" at bounding box center [907, 252] width 8 height 8
radio input "true"
click at [955, 254] on input "0" at bounding box center [984, 252] width 97 height 17
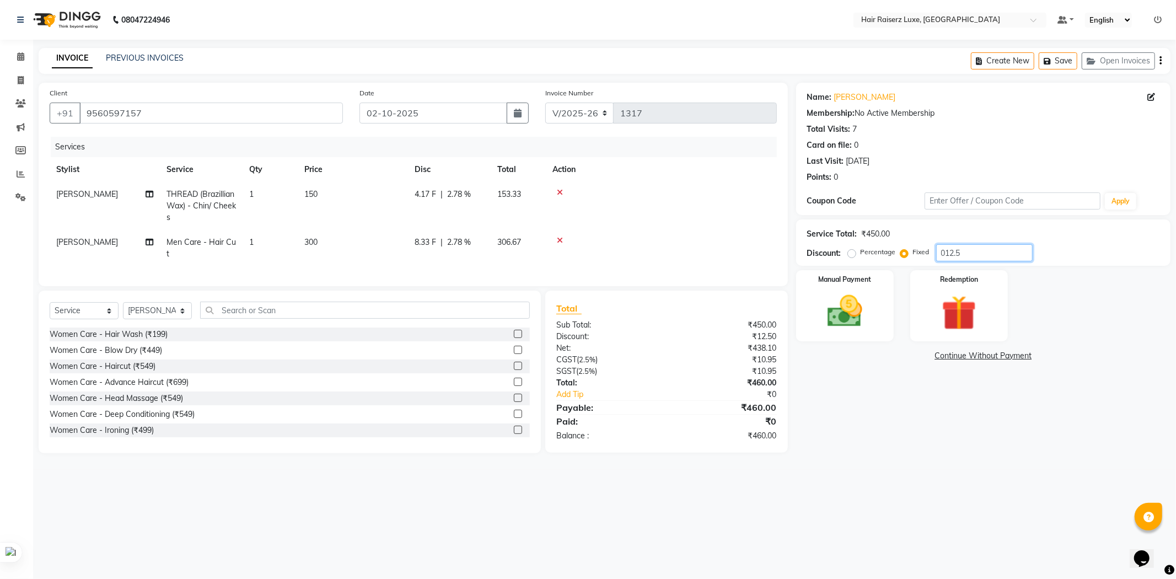
click at [947, 251] on input "012.5" at bounding box center [984, 252] width 97 height 17
click at [966, 251] on input "022.5" at bounding box center [984, 252] width 97 height 17
type input "022.5"
click at [850, 314] on img at bounding box center [845, 312] width 59 height 42
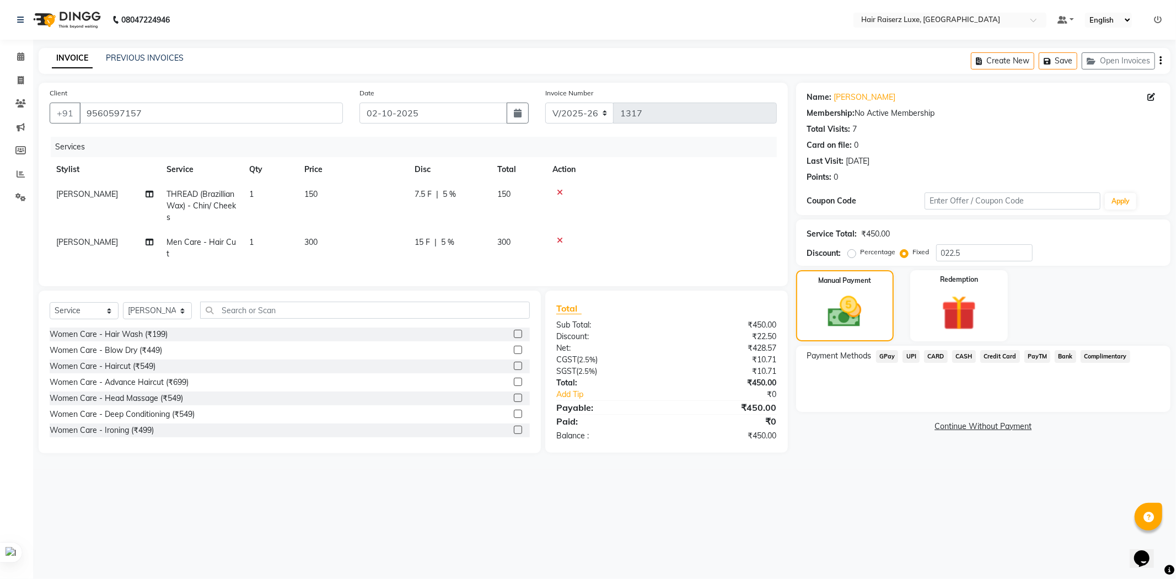
click at [961, 355] on span "CASH" at bounding box center [964, 356] width 24 height 13
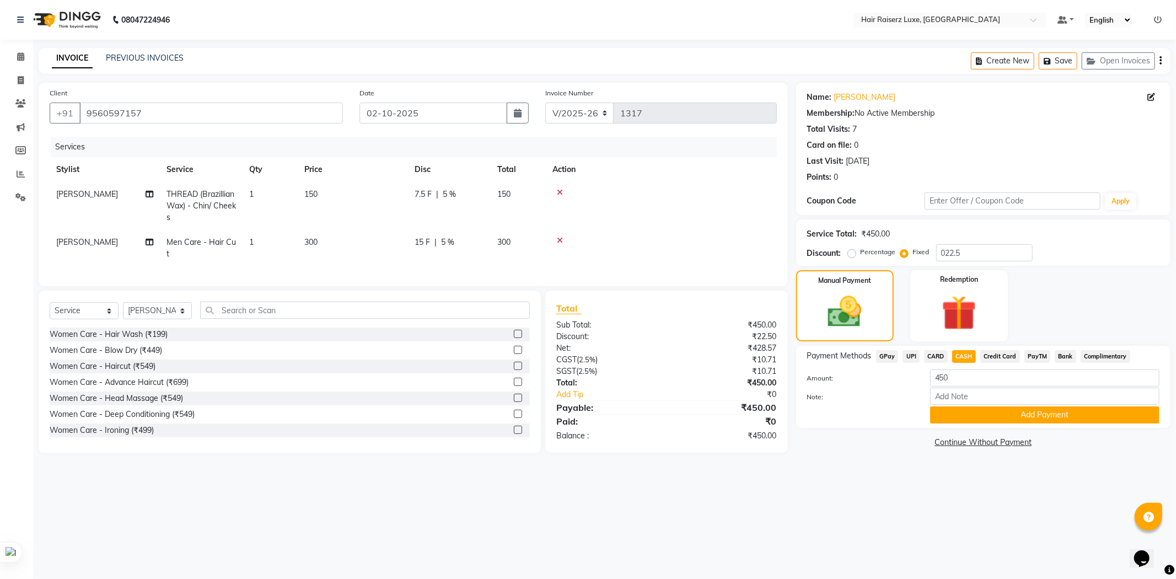
click at [908, 355] on span "UPI" at bounding box center [911, 356] width 17 height 13
click at [1012, 414] on button "Add Payment" at bounding box center [1044, 414] width 229 height 17
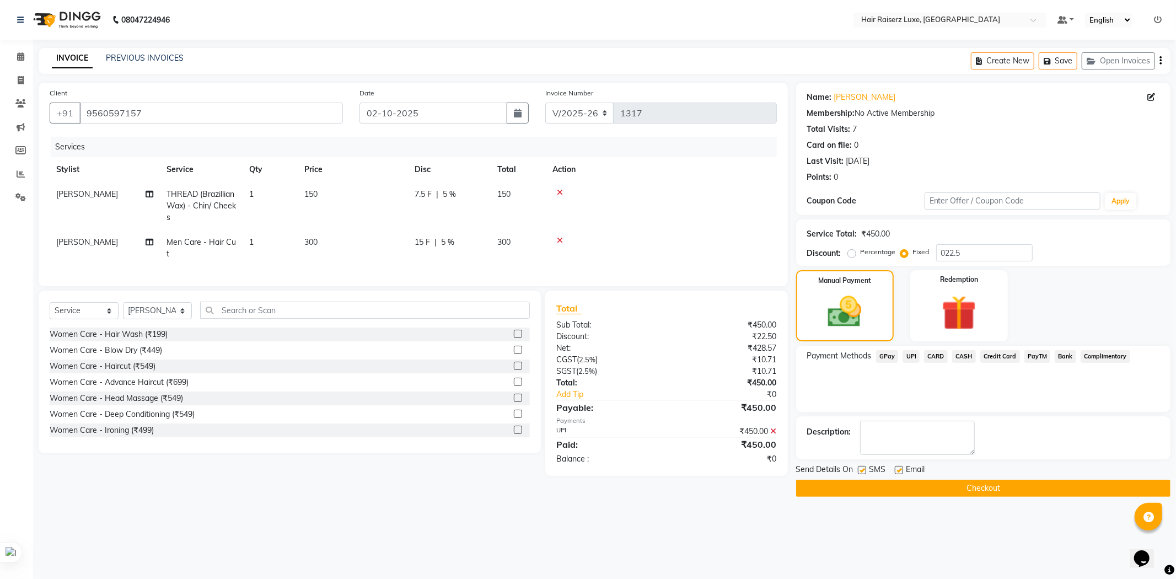
click at [896, 468] on label at bounding box center [899, 470] width 8 height 8
click at [896, 468] on input "checkbox" at bounding box center [898, 470] width 7 height 7
checkbox input "false"
click at [864, 469] on label at bounding box center [862, 470] width 8 height 8
click at [864, 469] on input "checkbox" at bounding box center [861, 470] width 7 height 7
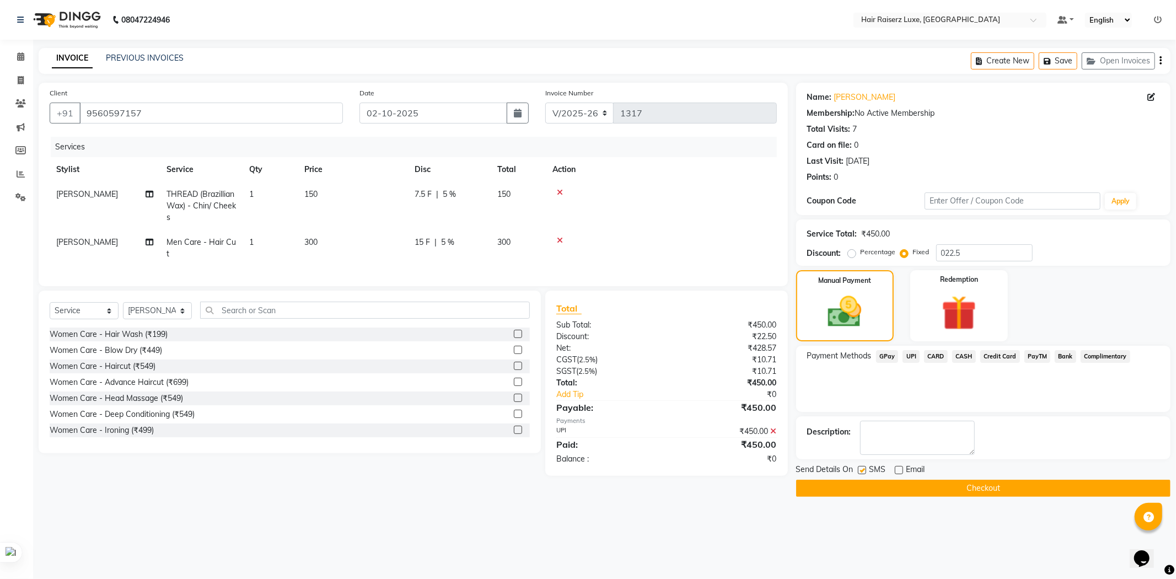
checkbox input "false"
click at [922, 484] on button "Checkout" at bounding box center [983, 488] width 374 height 17
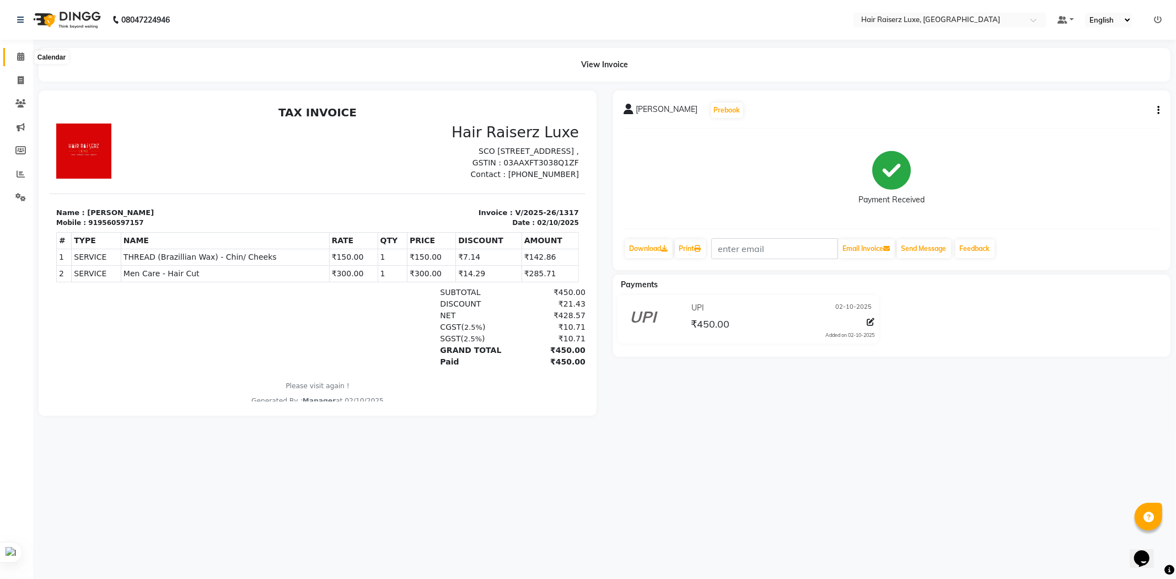
click at [20, 61] on icon at bounding box center [20, 56] width 7 height 8
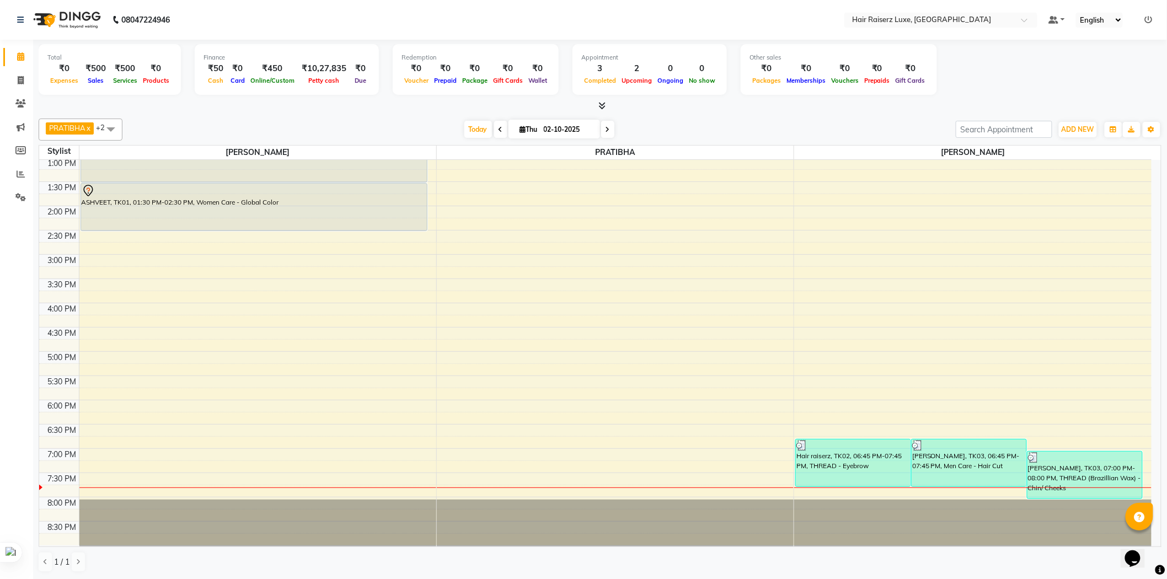
scroll to position [246, 0]
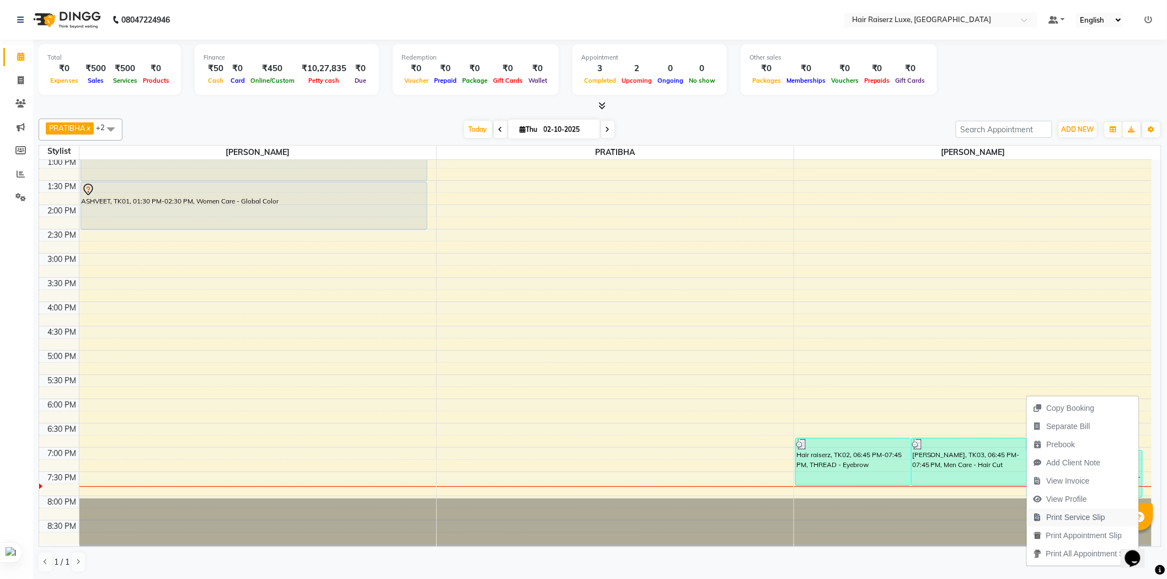
click at [1077, 520] on span "Print Service Slip" at bounding box center [1076, 518] width 59 height 12
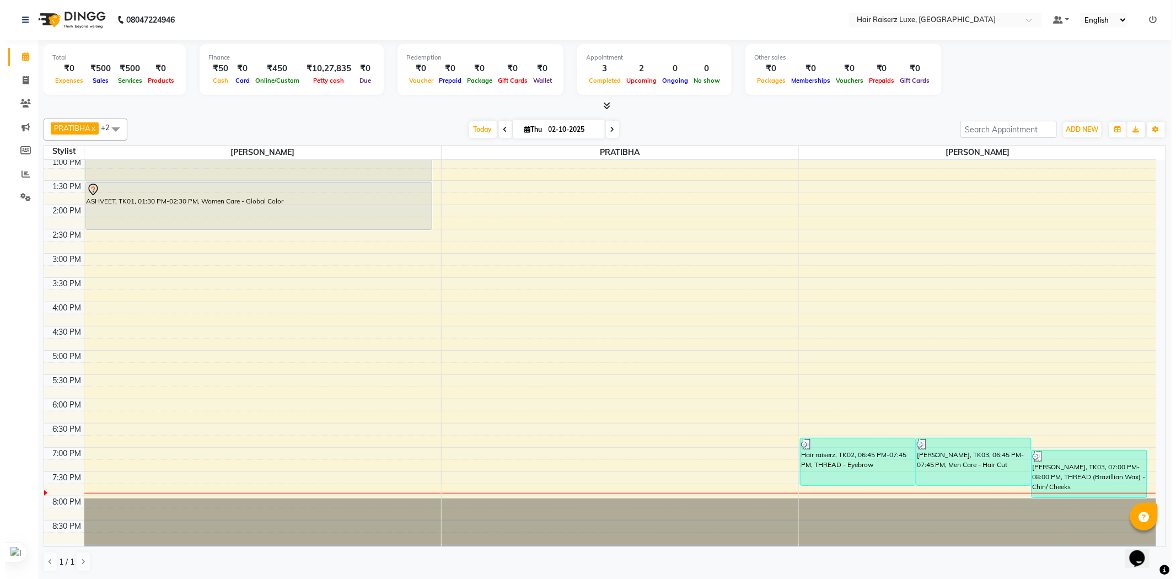
scroll to position [1, 0]
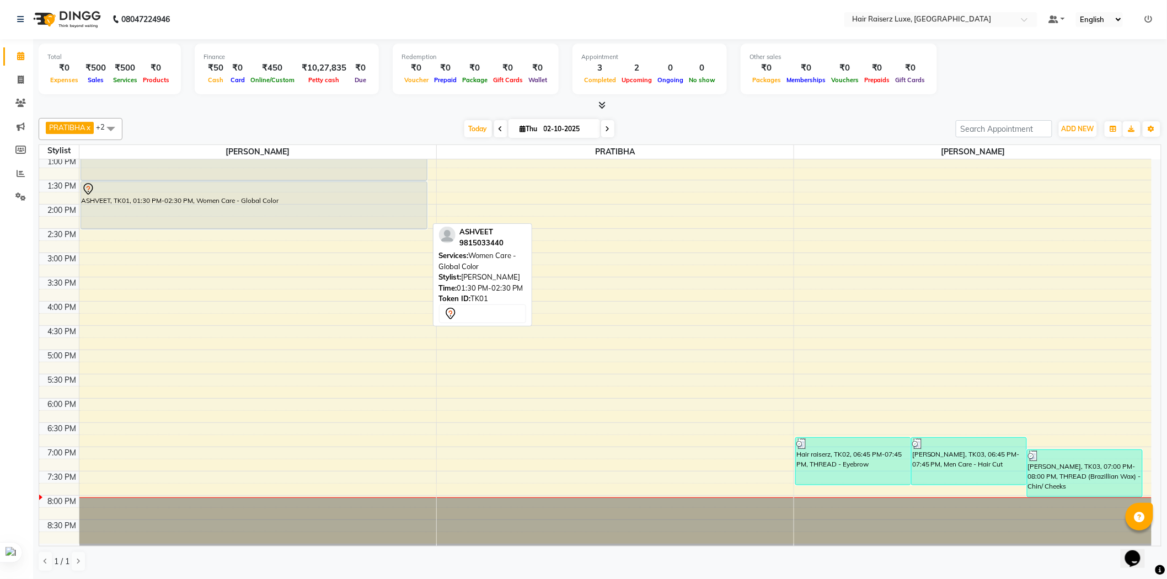
click at [367, 211] on div "ASHVEET, TK01, 01:30 PM-02:30 PM, Women Care - Global Color" at bounding box center [254, 205] width 346 height 47
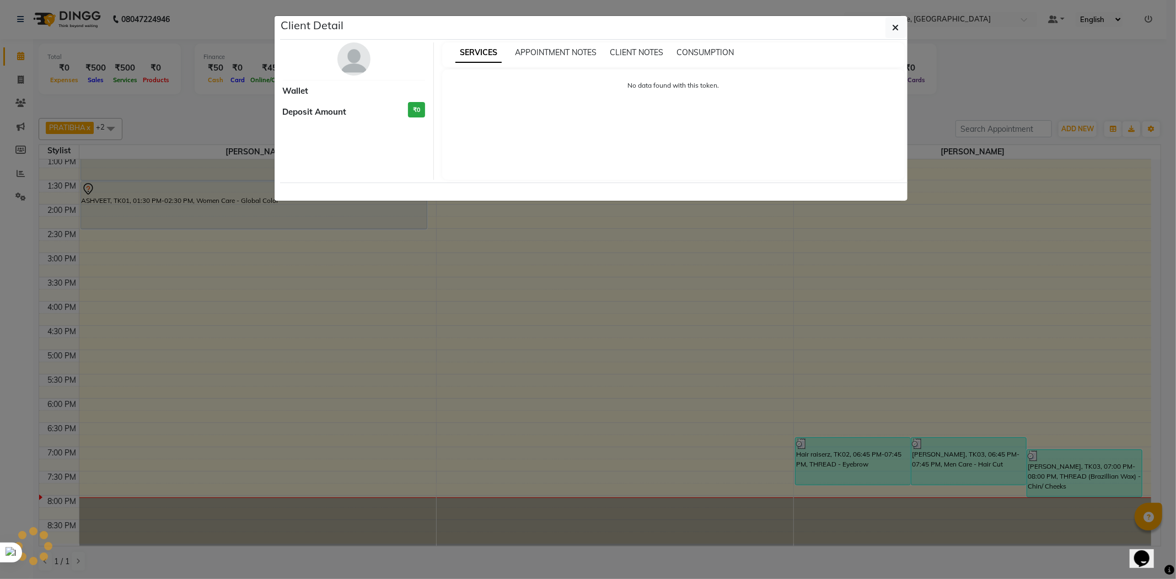
select select "7"
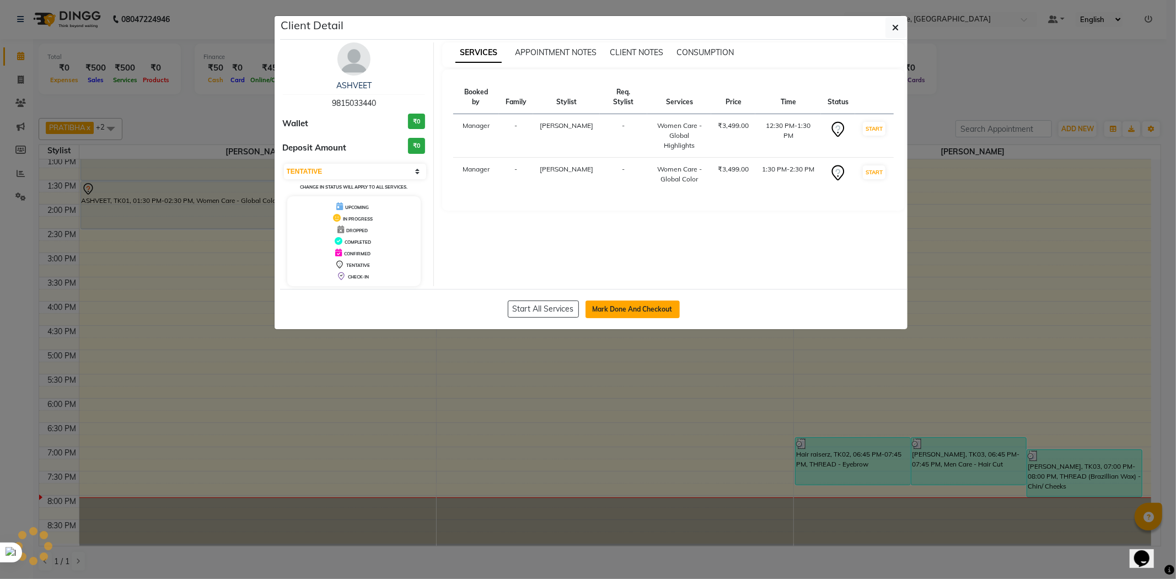
click at [623, 307] on button "Mark Done And Checkout" at bounding box center [633, 310] width 94 height 18
select select "service"
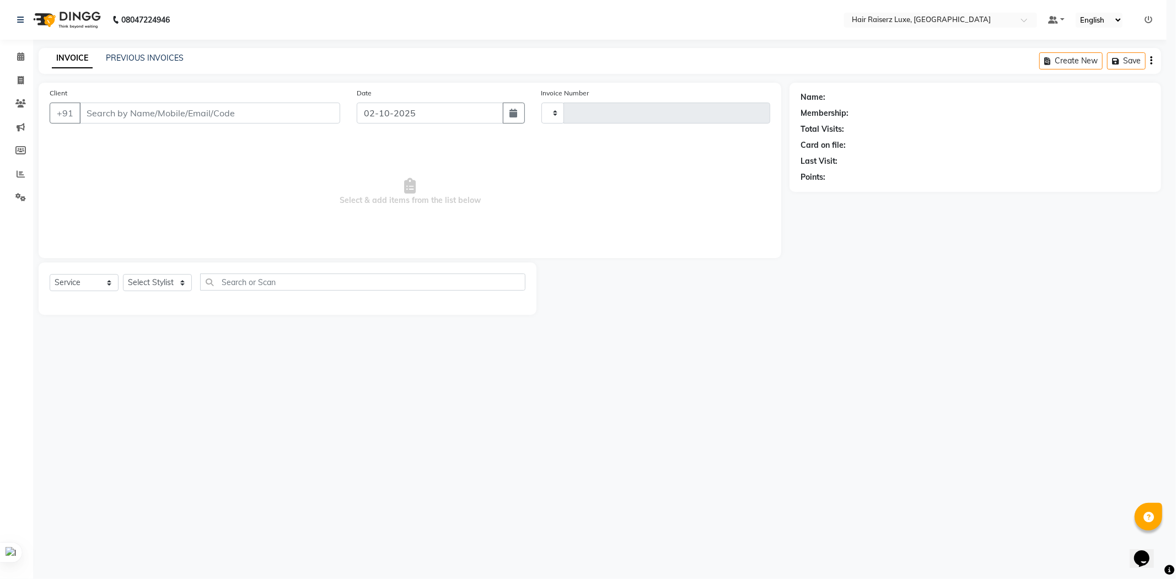
type input "1318"
select select "7418"
type input "9815033440"
select select "65193"
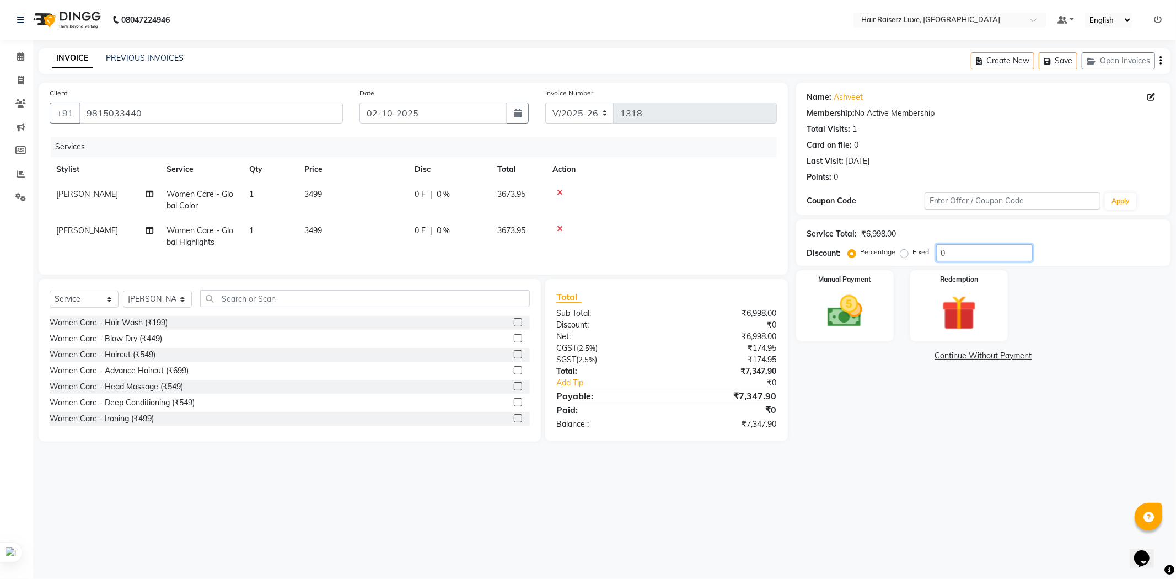
click at [948, 250] on input "0" at bounding box center [984, 252] width 97 height 17
click at [913, 253] on label "Fixed" at bounding box center [921, 252] width 17 height 10
click at [903, 253] on input "Fixed" at bounding box center [907, 252] width 8 height 8
radio input "true"
click at [952, 254] on input "0" at bounding box center [984, 252] width 97 height 17
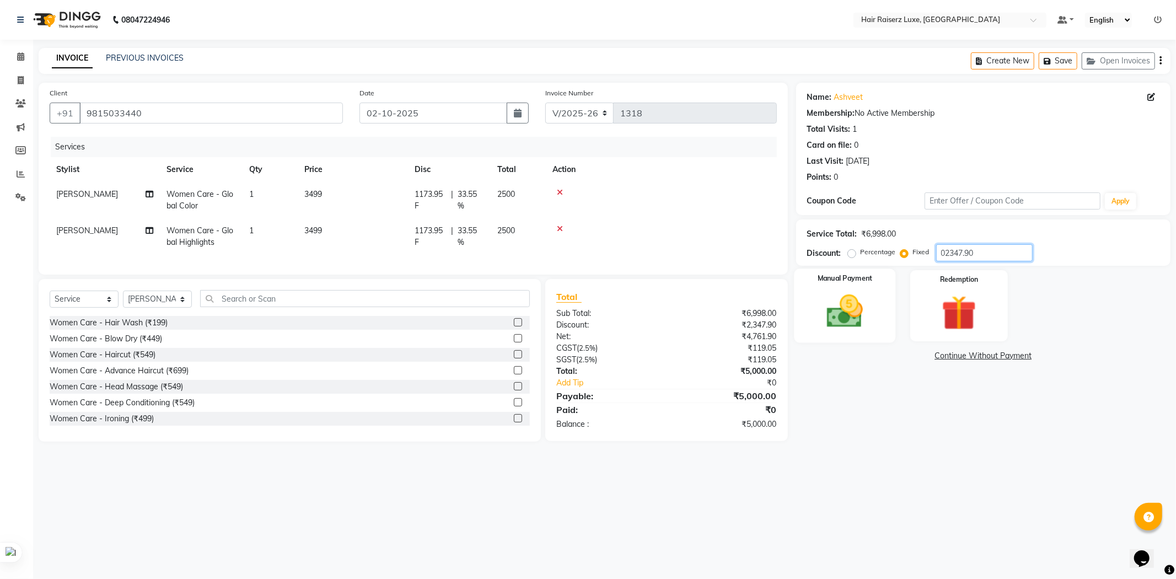
type input "02347.90"
click at [851, 312] on img at bounding box center [845, 312] width 59 height 42
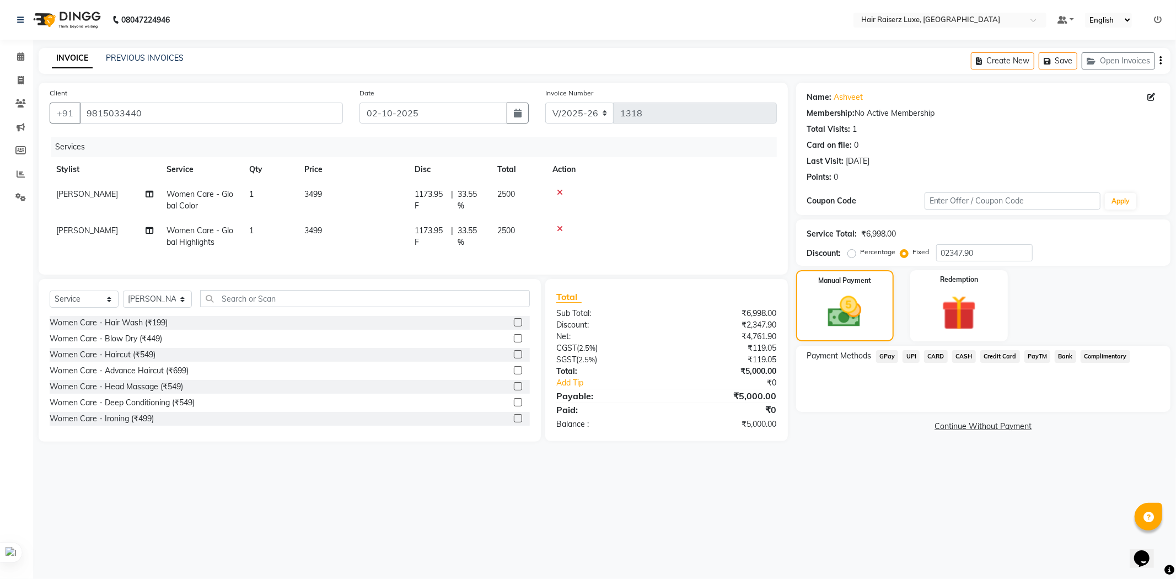
click at [961, 354] on span "CASH" at bounding box center [964, 356] width 24 height 13
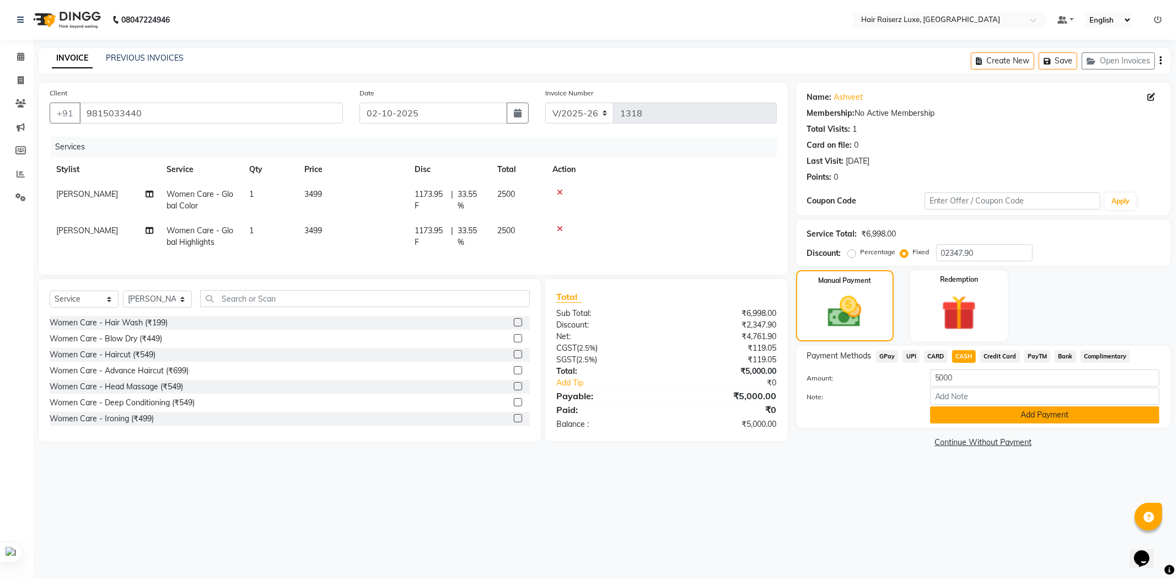
click at [990, 421] on button "Add Payment" at bounding box center [1044, 414] width 229 height 17
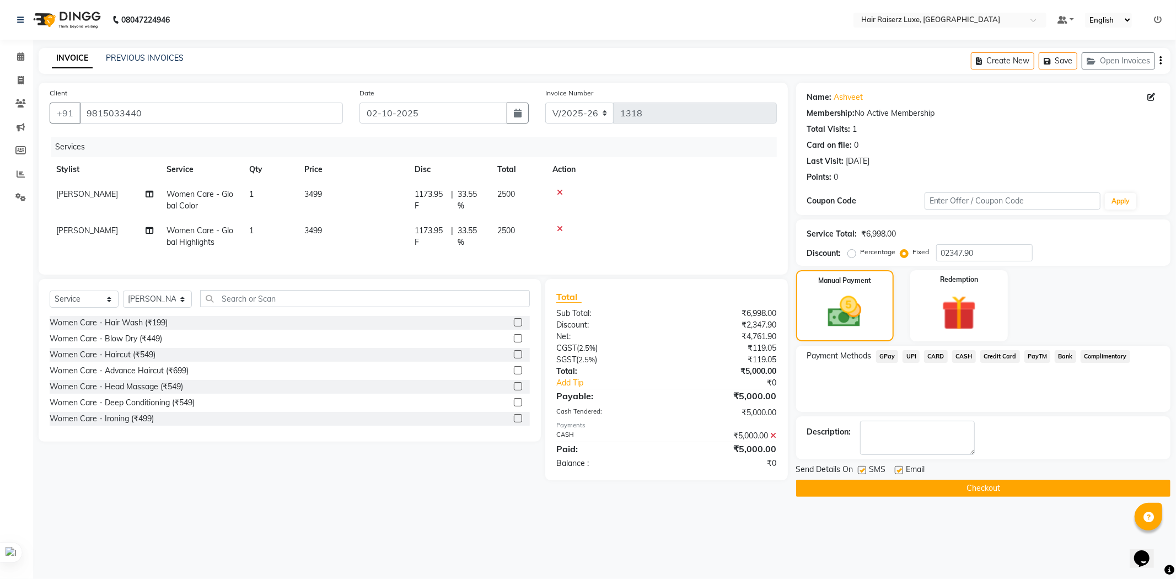
click at [900, 469] on label at bounding box center [899, 470] width 8 height 8
click at [900, 469] on input "checkbox" at bounding box center [898, 470] width 7 height 7
checkbox input "false"
click at [905, 486] on button "Checkout" at bounding box center [983, 488] width 374 height 17
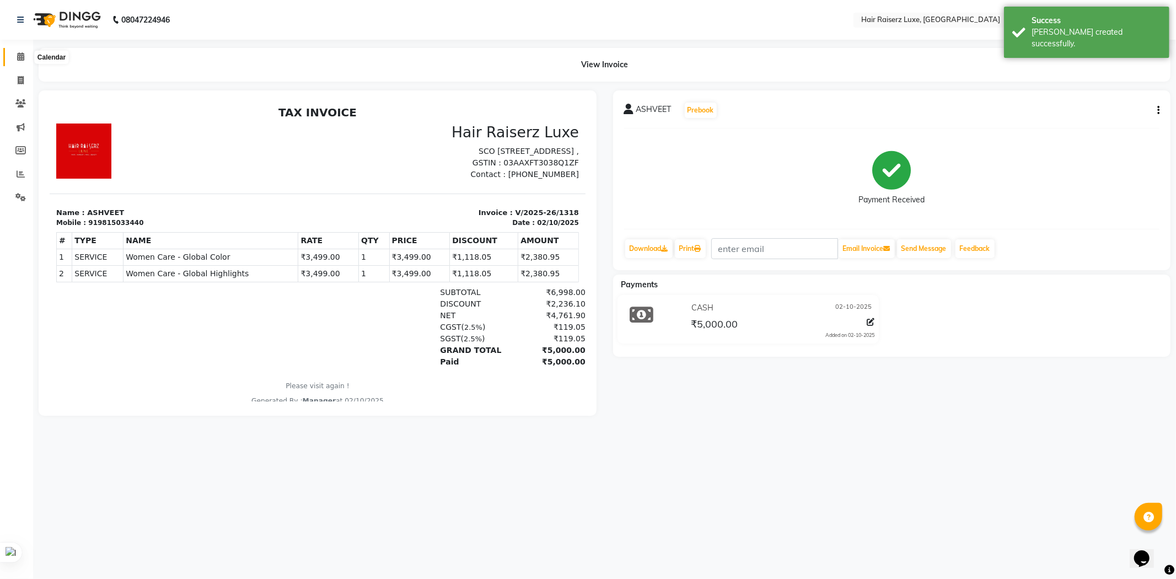
click at [14, 57] on span at bounding box center [20, 57] width 19 height 13
